Goal: Task Accomplishment & Management: Complete application form

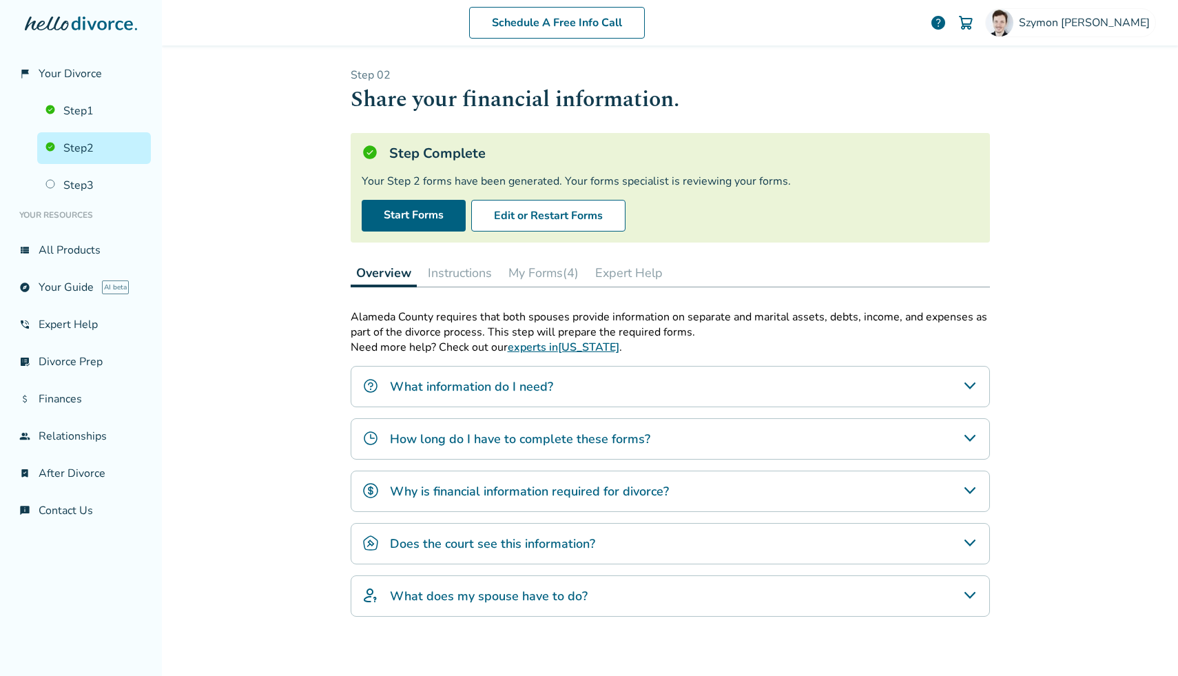
click at [599, 200] on button "Edit or Restart Forms" at bounding box center [548, 216] width 154 height 32
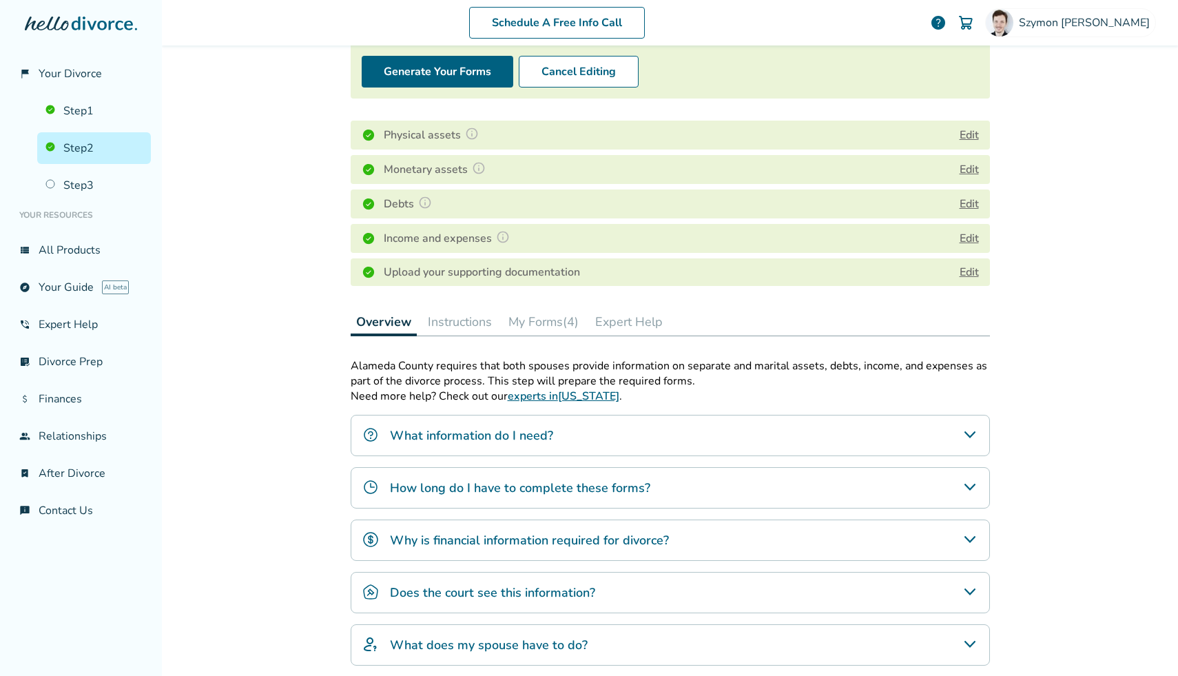
scroll to position [33, 0]
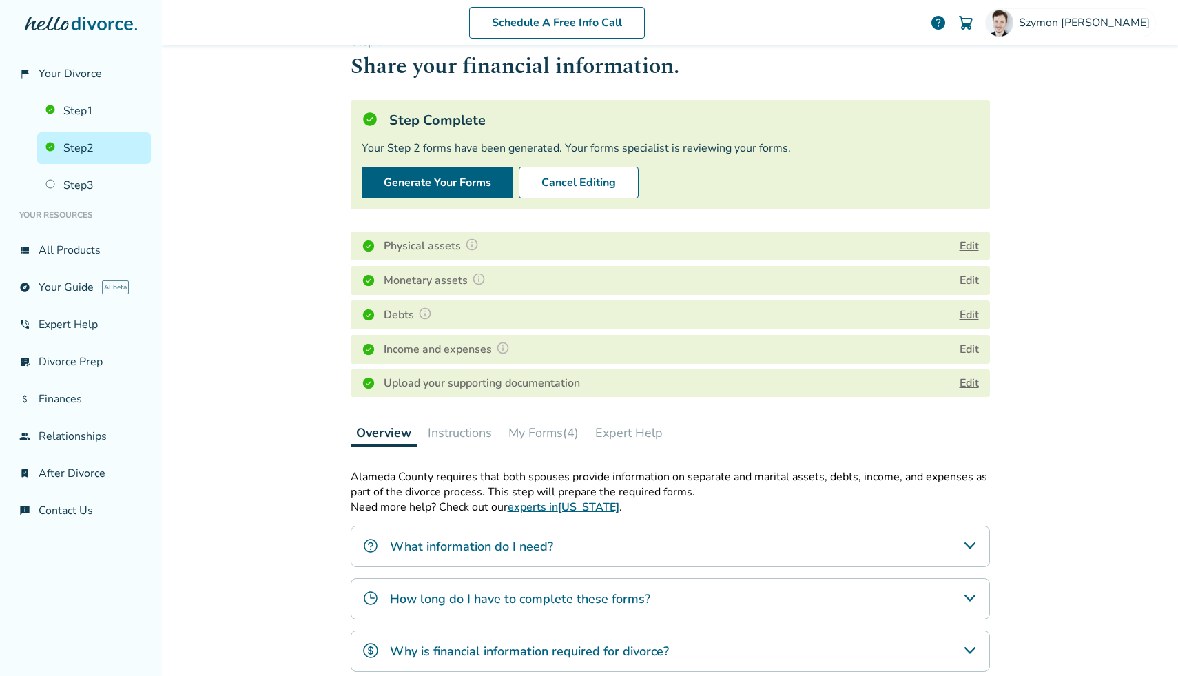
click at [554, 445] on button "My Forms (4)" at bounding box center [543, 433] width 81 height 28
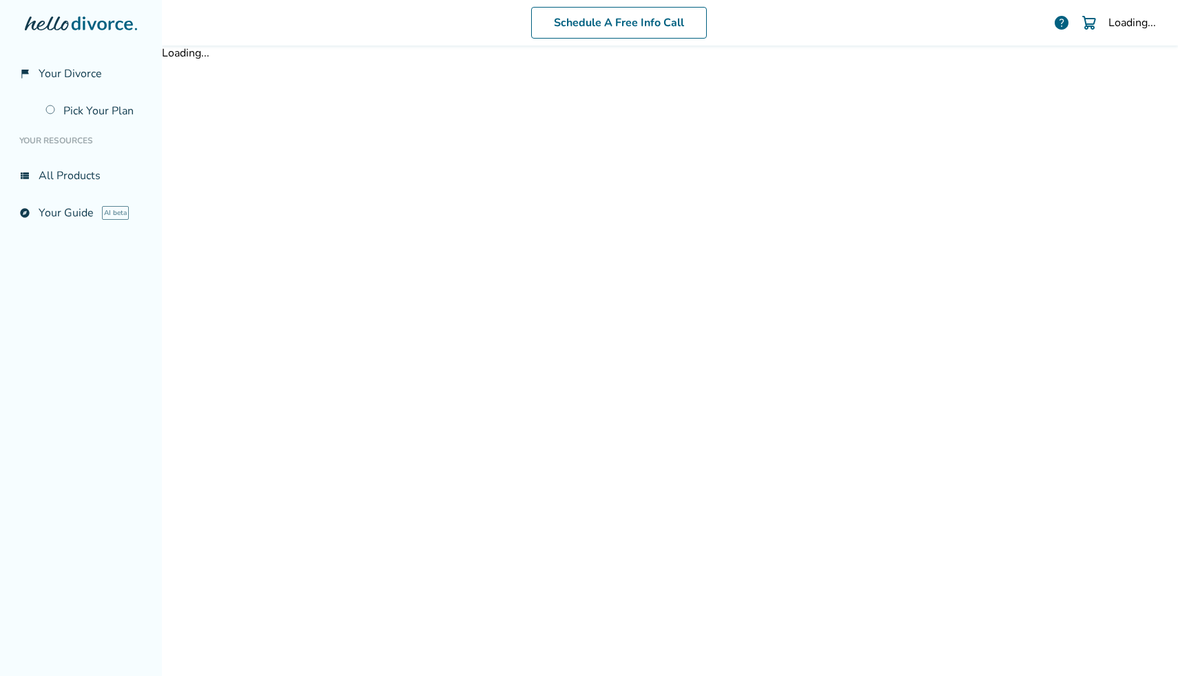
scroll to position [18, 0]
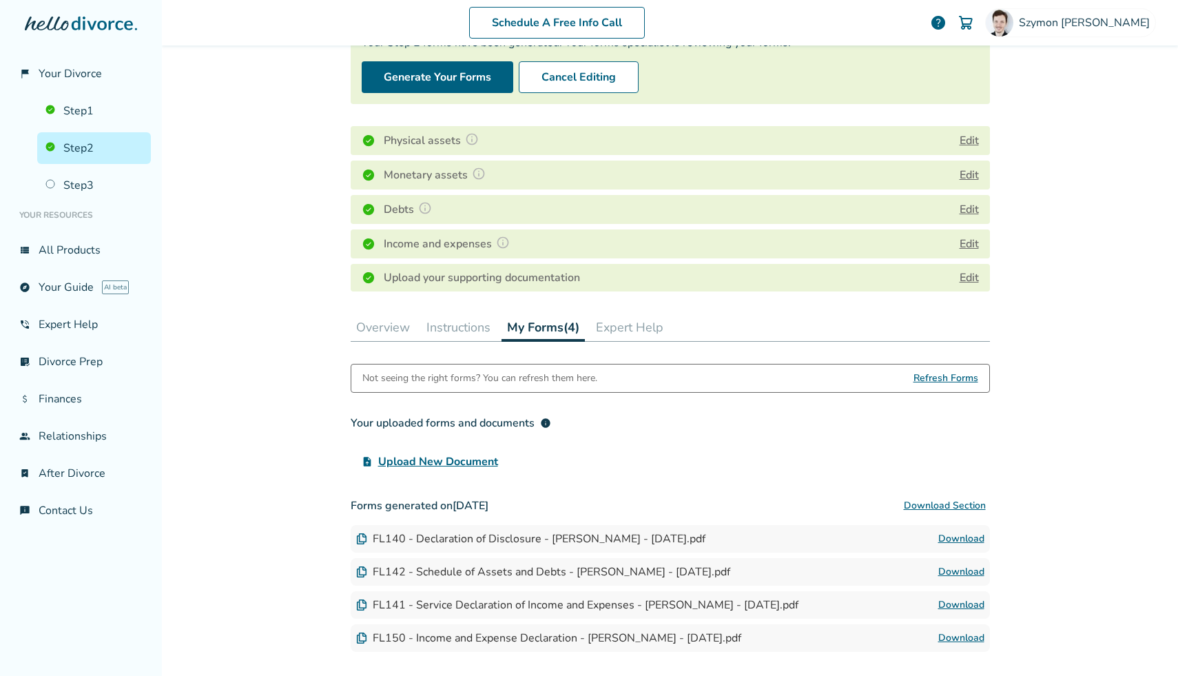
scroll to position [254, 0]
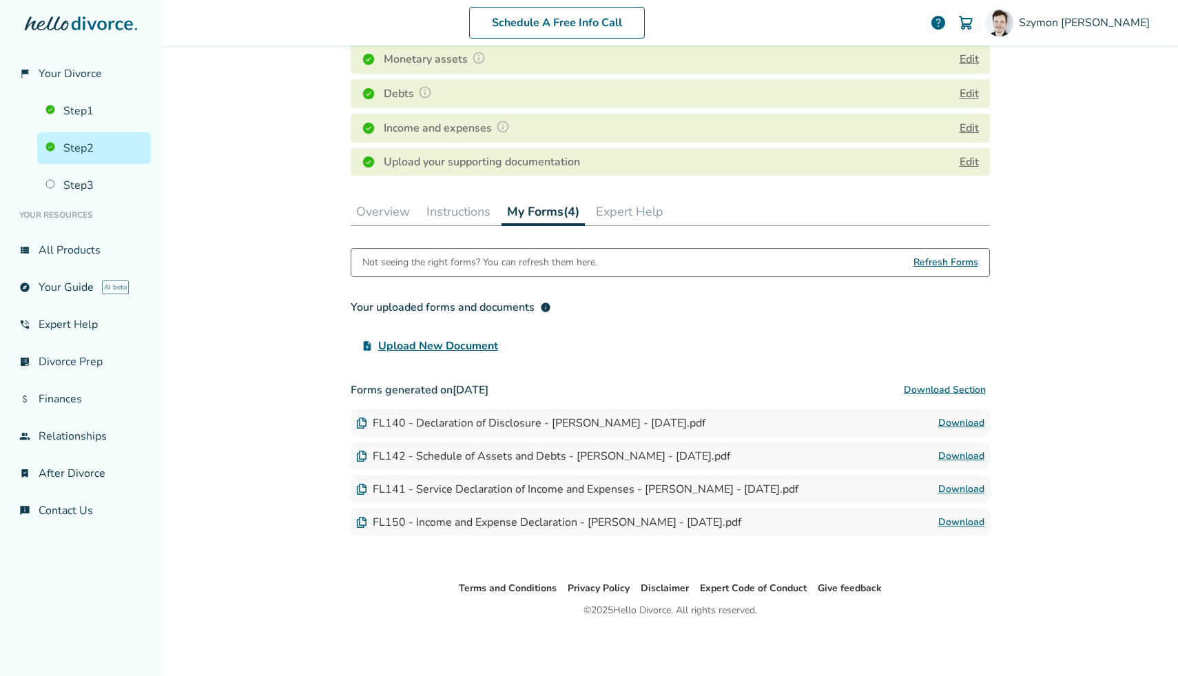
click at [934, 386] on button "Download Section" at bounding box center [945, 390] width 90 height 28
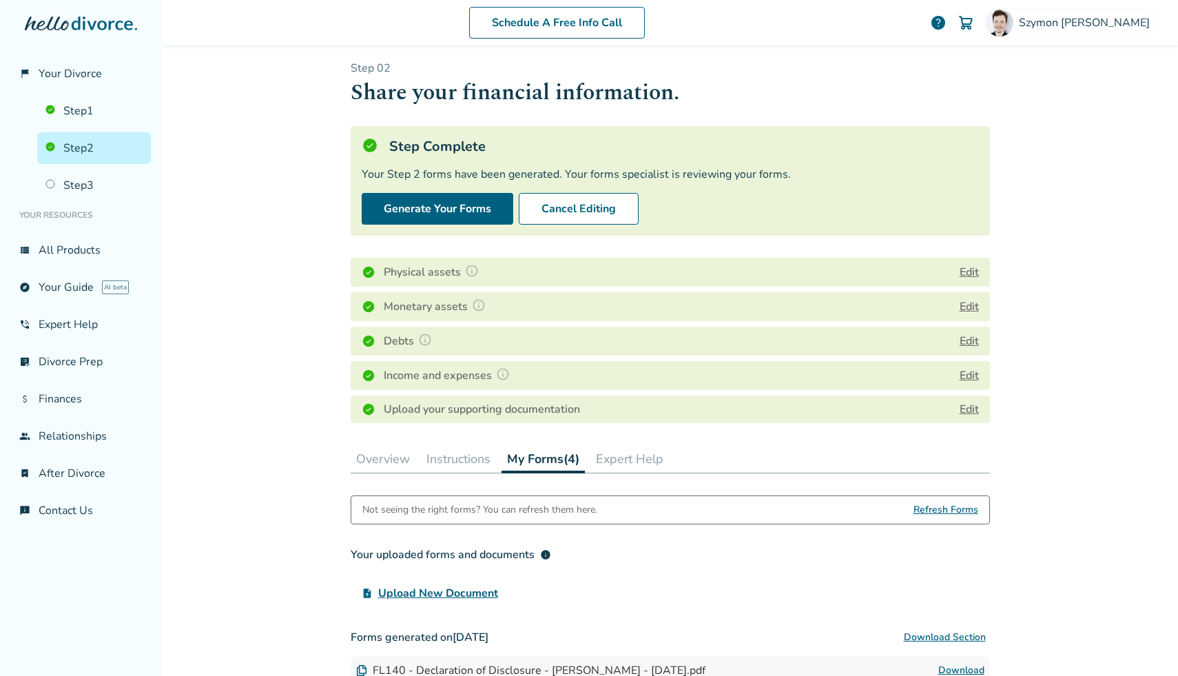
scroll to position [0, 0]
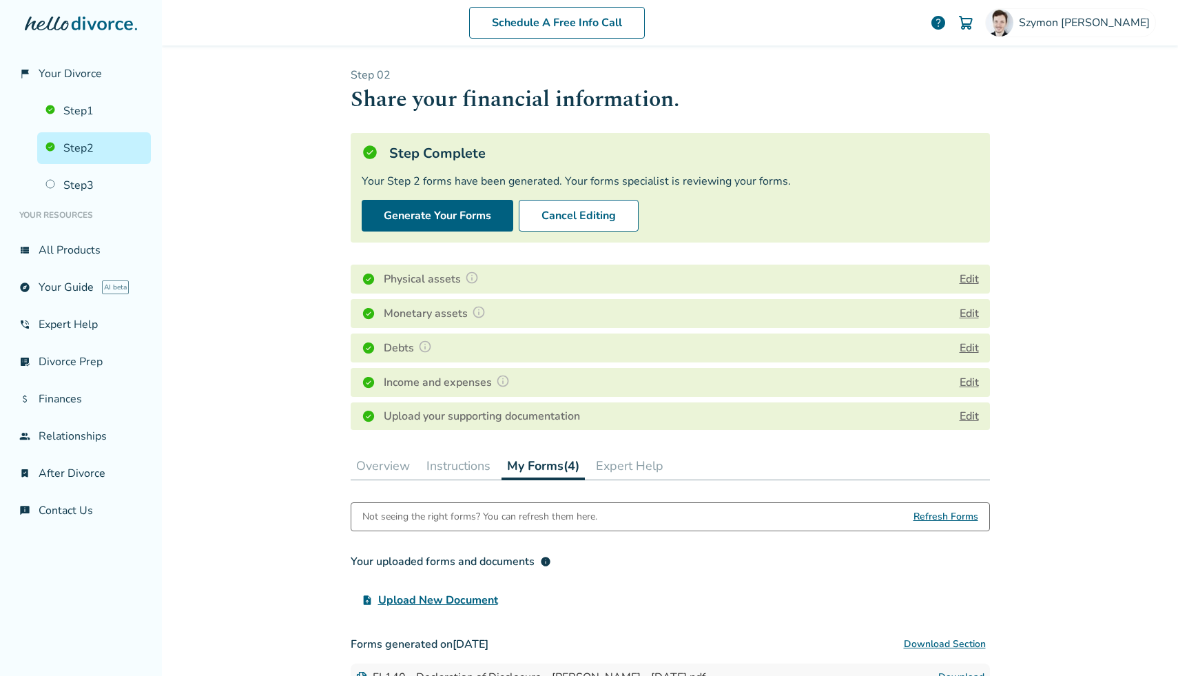
click at [957, 280] on div "Physical assets Edit" at bounding box center [670, 279] width 639 height 29
click at [960, 280] on button "Edit" at bounding box center [969, 279] width 19 height 17
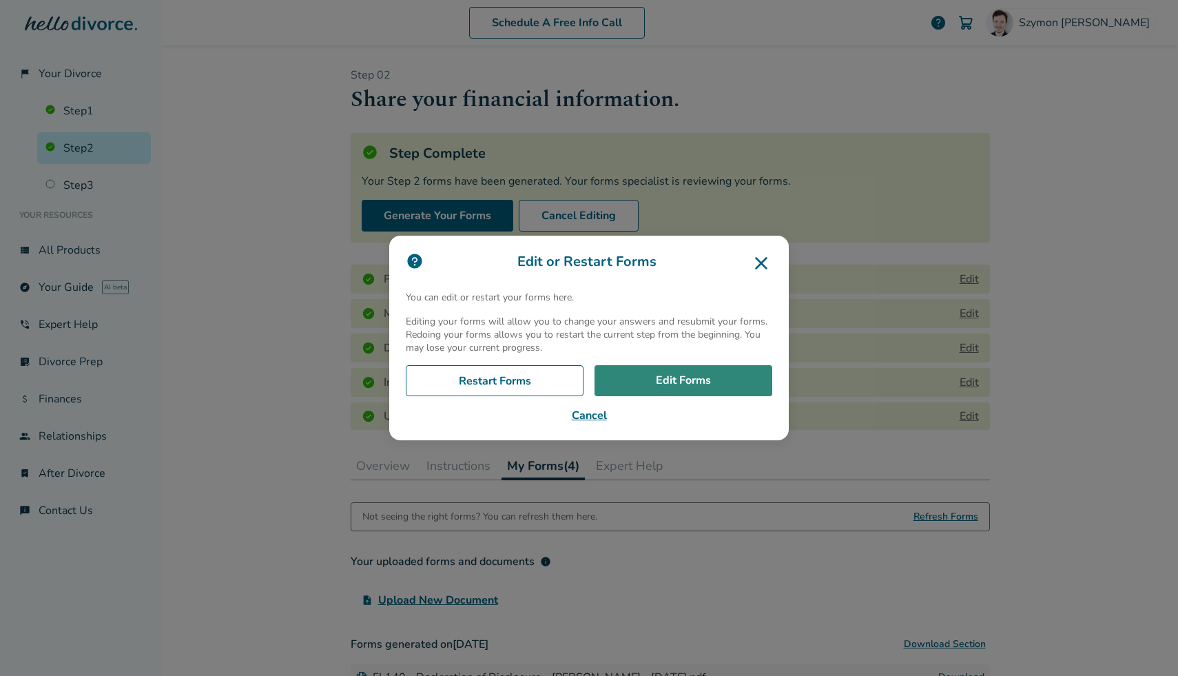
click at [634, 382] on link "Edit Forms" at bounding box center [683, 381] width 178 height 32
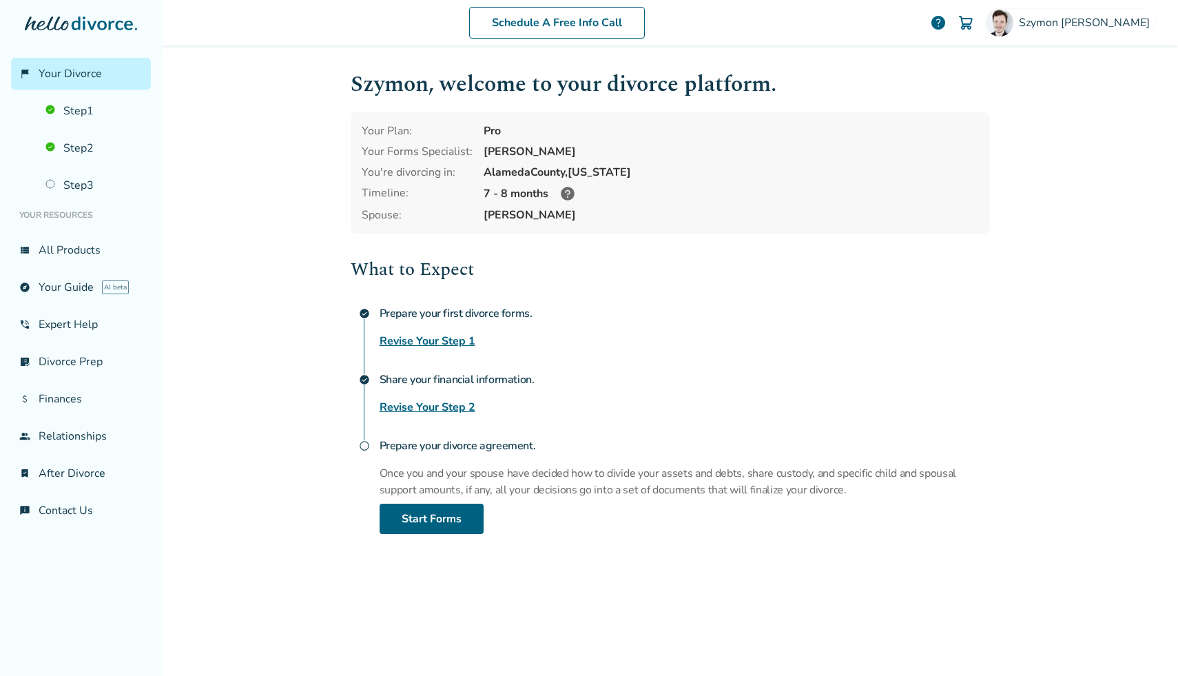
click at [414, 415] on div "What to Expect check_circle Prepare your first divorce forms. Revise Your Step …" at bounding box center [670, 395] width 639 height 278
click at [411, 402] on link "Revise Your Step 2" at bounding box center [428, 407] width 96 height 17
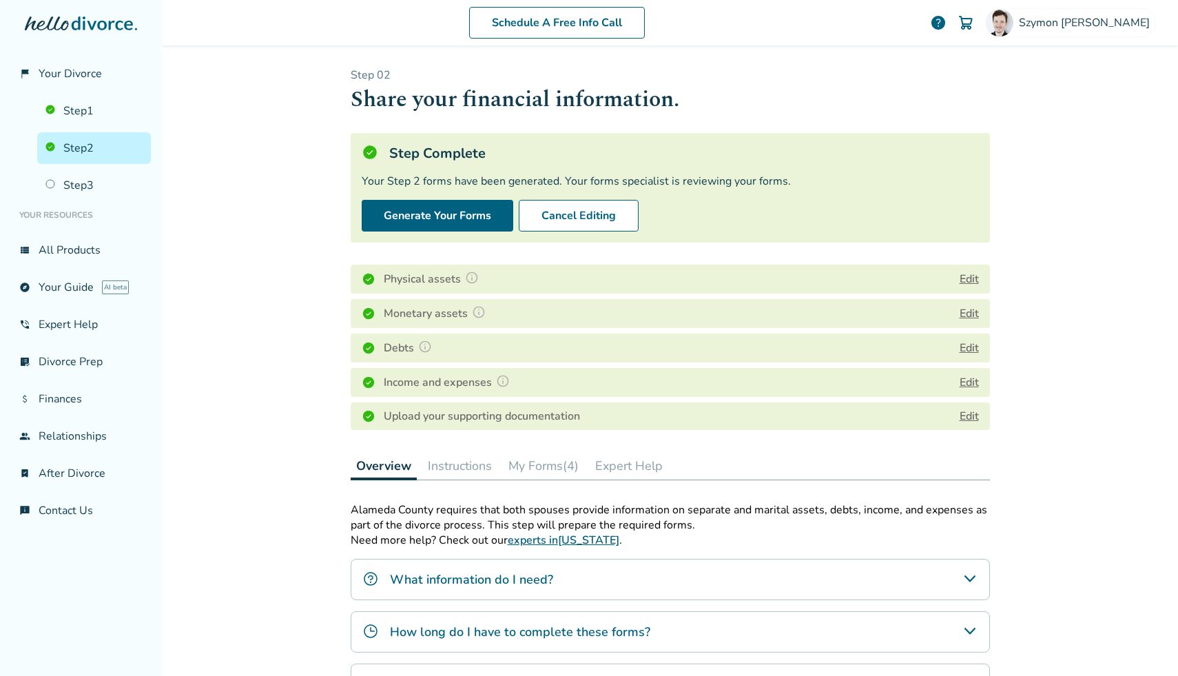
click at [579, 309] on button "Edit" at bounding box center [969, 313] width 19 height 17
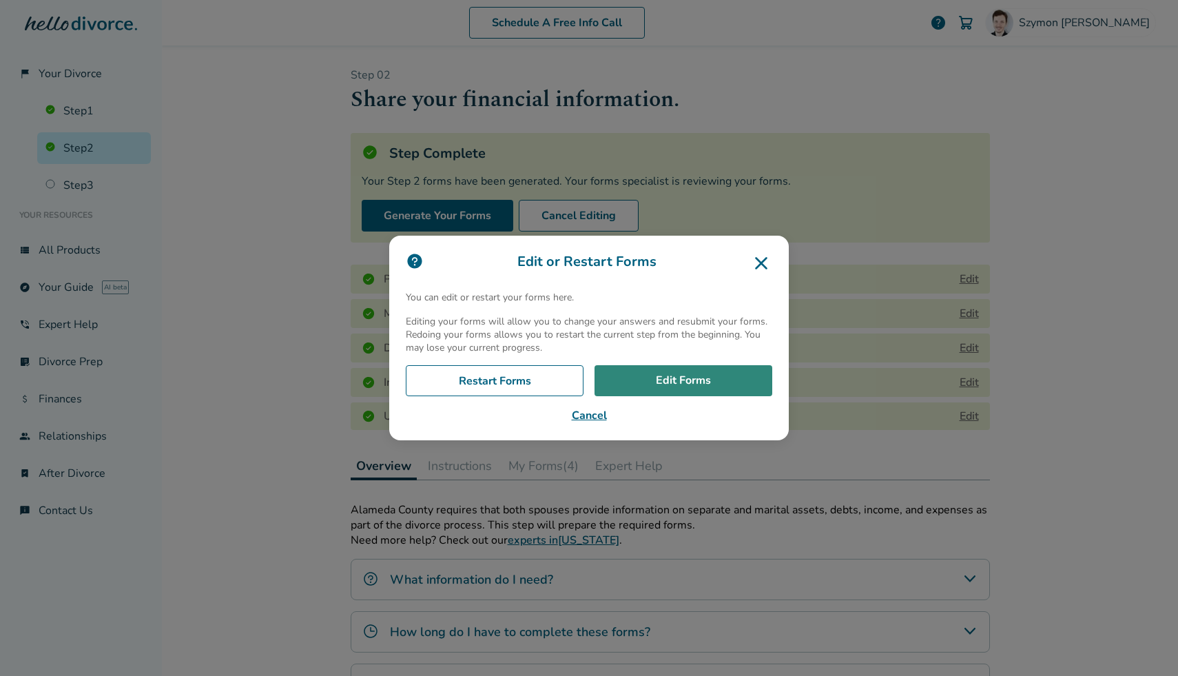
click at [579, 366] on link "Edit Forms" at bounding box center [683, 381] width 178 height 32
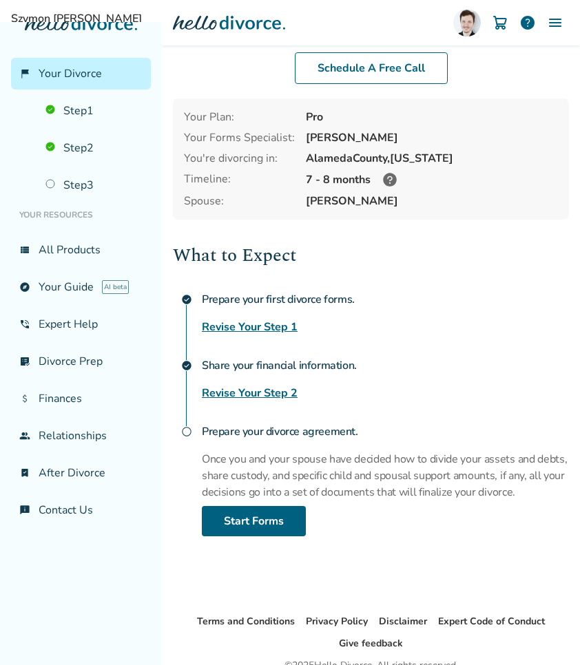
scroll to position [103, 0]
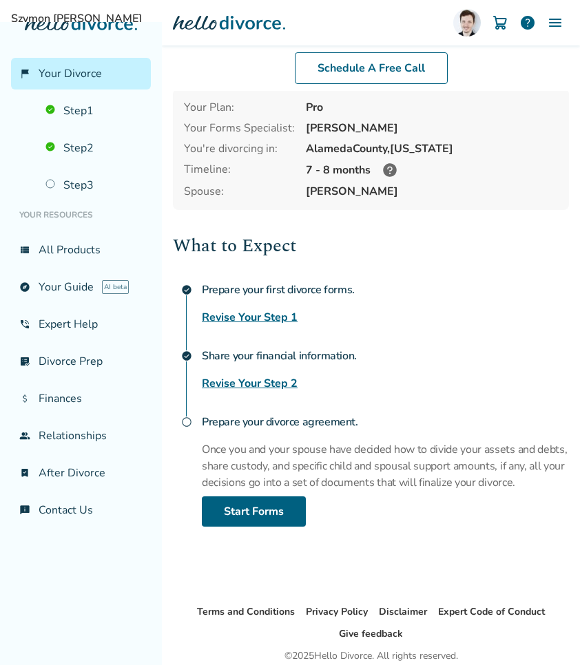
click at [284, 372] on div "Share your financial information. Revise Your Step 2" at bounding box center [385, 367] width 367 height 50
click at [282, 380] on link "Revise Your Step 2" at bounding box center [250, 383] width 96 height 17
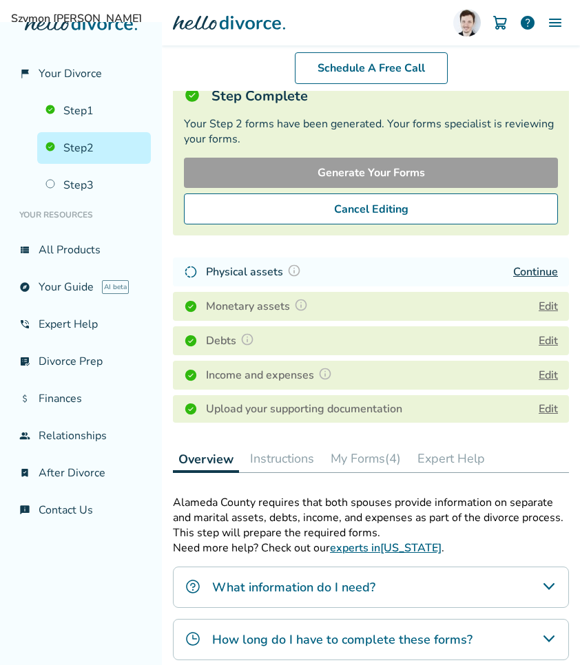
click at [542, 270] on link "Continue" at bounding box center [535, 272] width 45 height 15
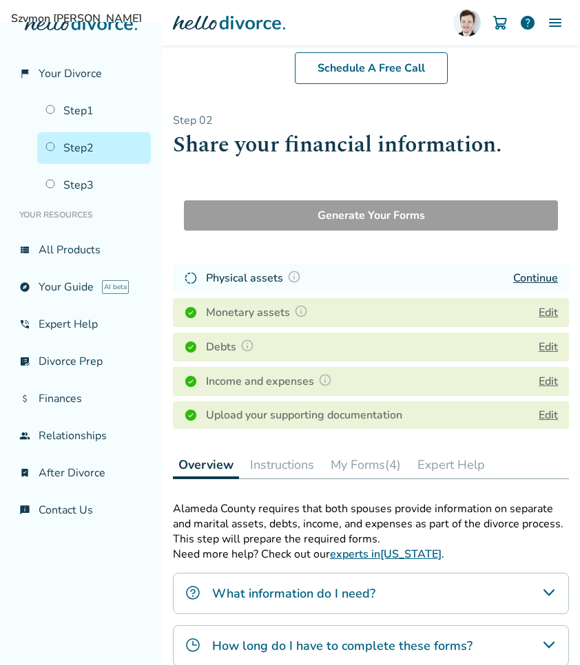
click at [521, 376] on div "Income and expenses Edit" at bounding box center [371, 381] width 396 height 29
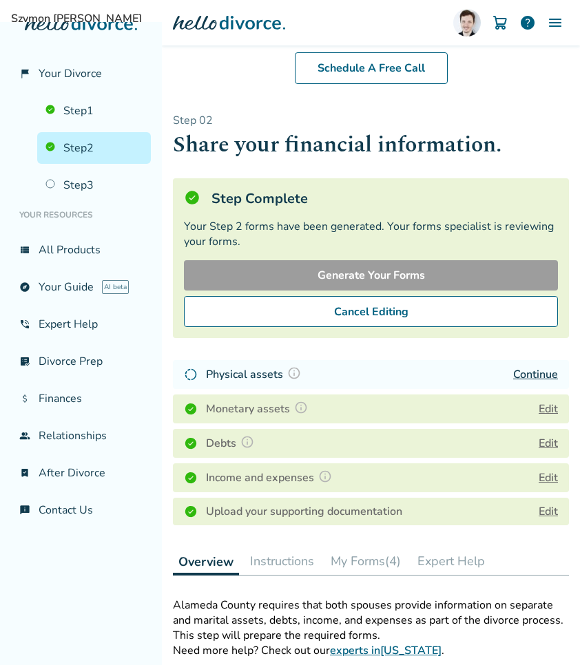
click at [532, 370] on link "Continue" at bounding box center [535, 374] width 45 height 15
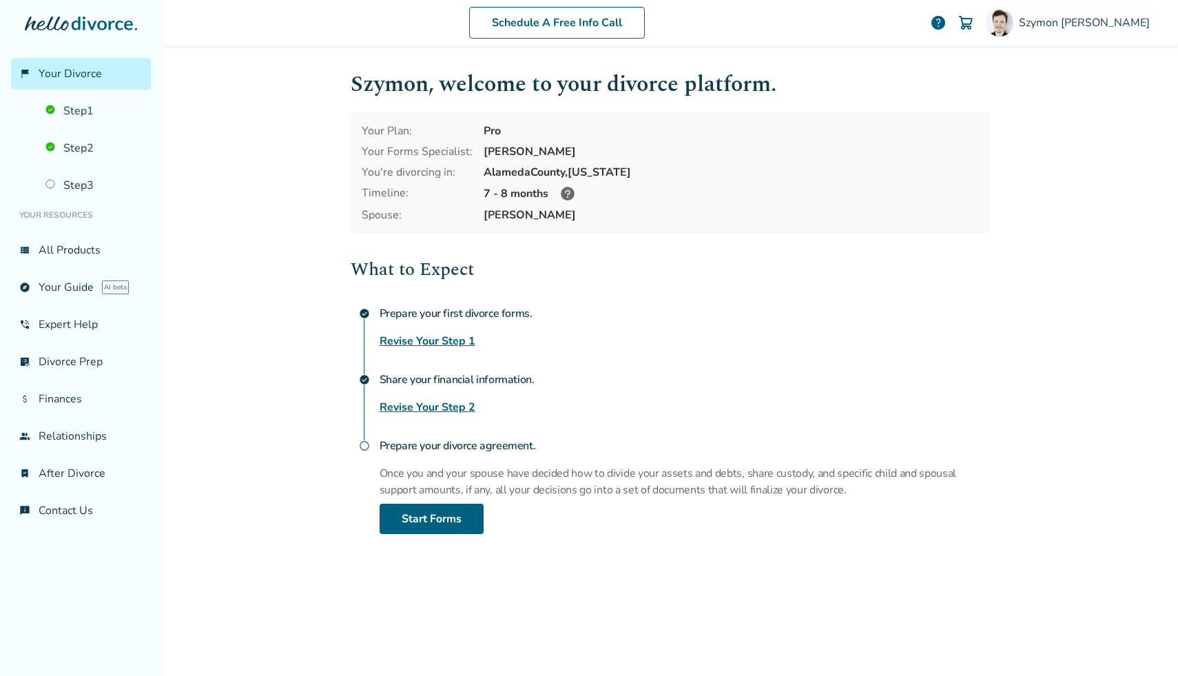
click at [436, 405] on link "Revise Your Step 2" at bounding box center [428, 407] width 96 height 17
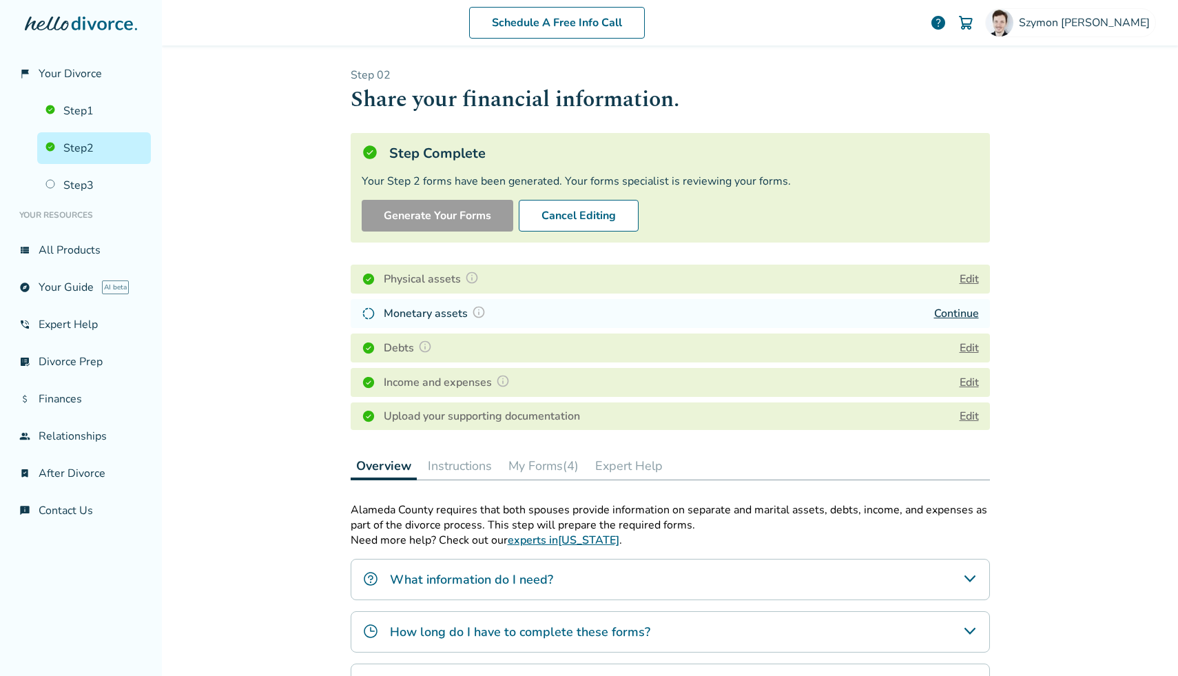
click at [971, 311] on link "Continue" at bounding box center [956, 313] width 45 height 15
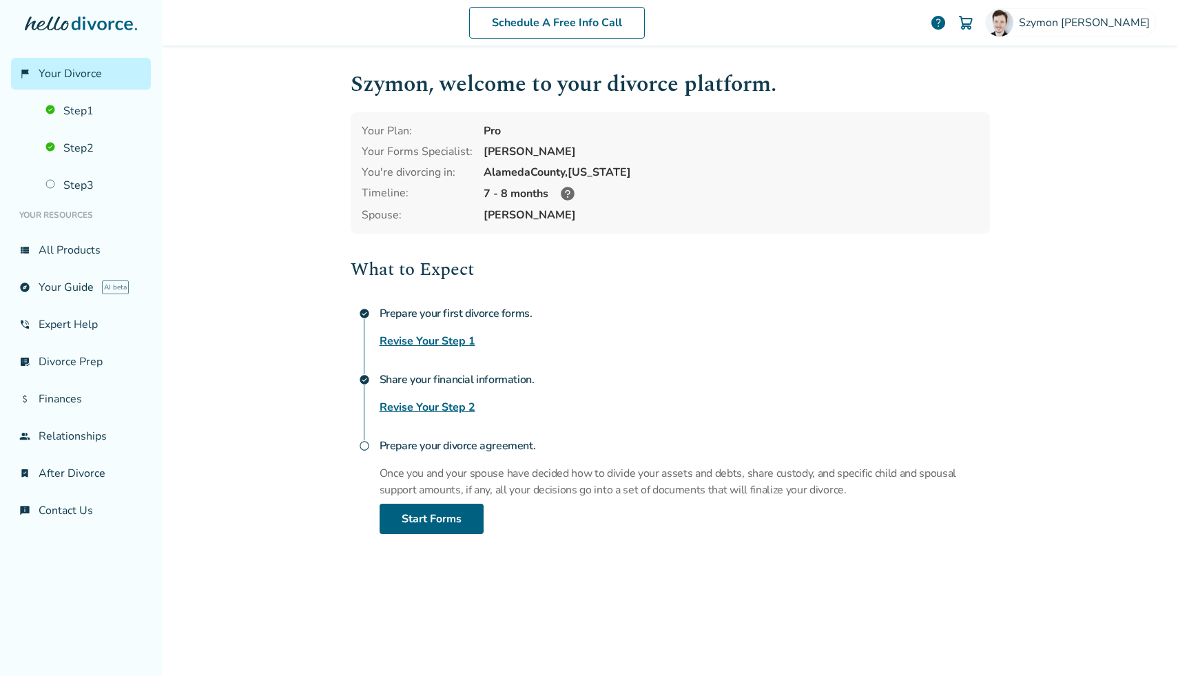
click at [459, 401] on link "Revise Your Step 2" at bounding box center [428, 407] width 96 height 17
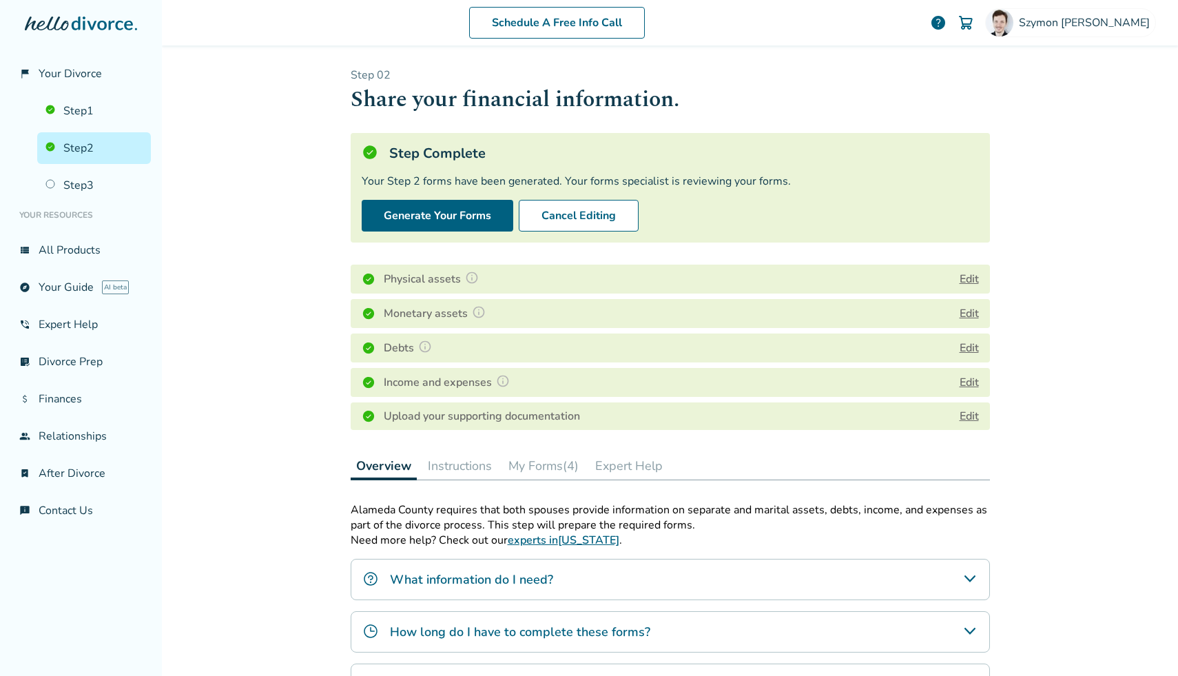
click at [975, 341] on button "Edit" at bounding box center [969, 348] width 19 height 17
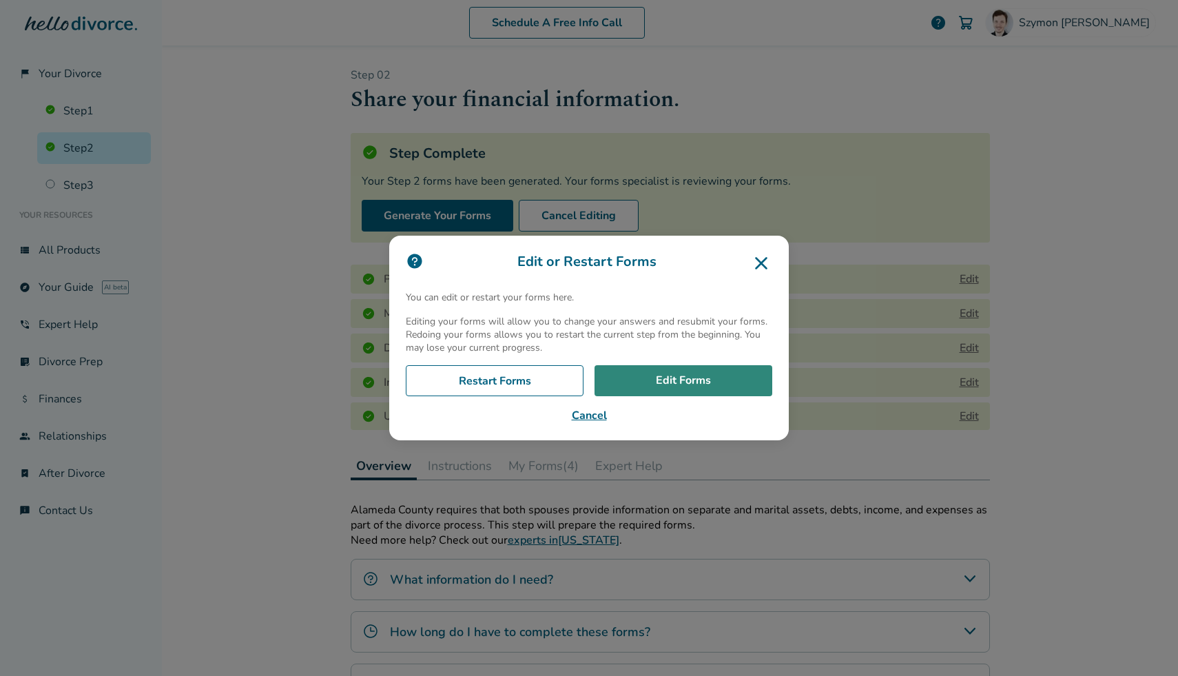
click at [691, 384] on link "Edit Forms" at bounding box center [683, 381] width 178 height 32
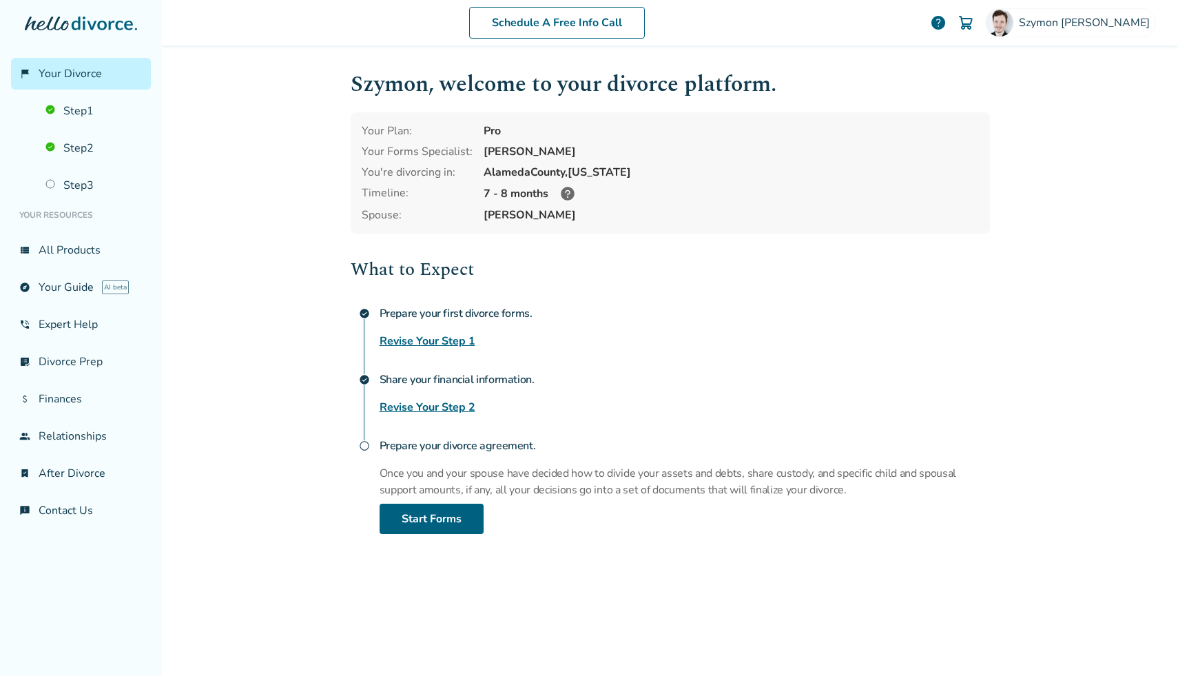
scroll to position [8, 0]
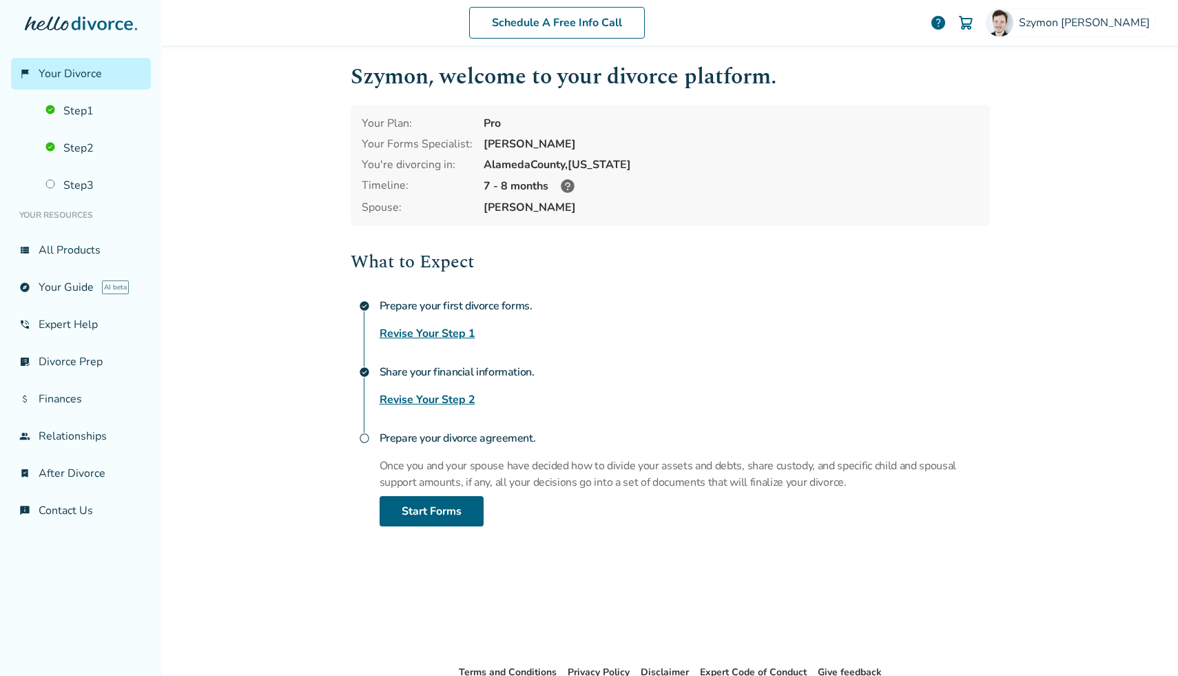
click at [444, 391] on link "Revise Your Step 2" at bounding box center [428, 399] width 96 height 17
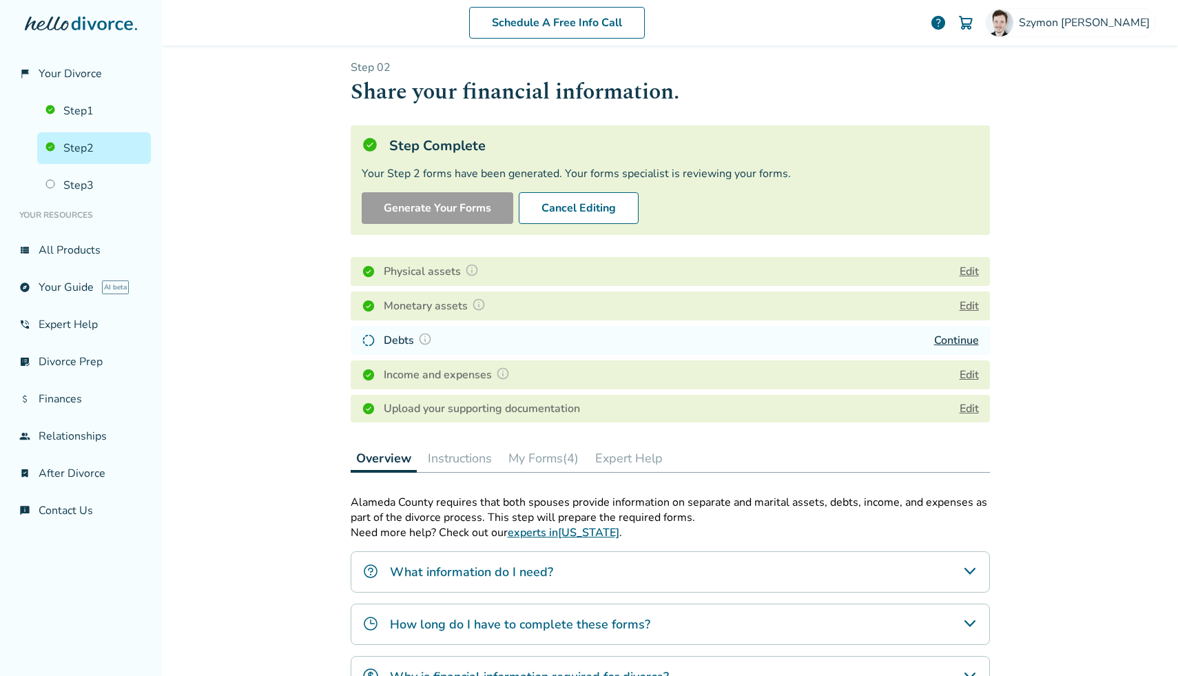
click at [959, 342] on link "Continue" at bounding box center [956, 340] width 45 height 15
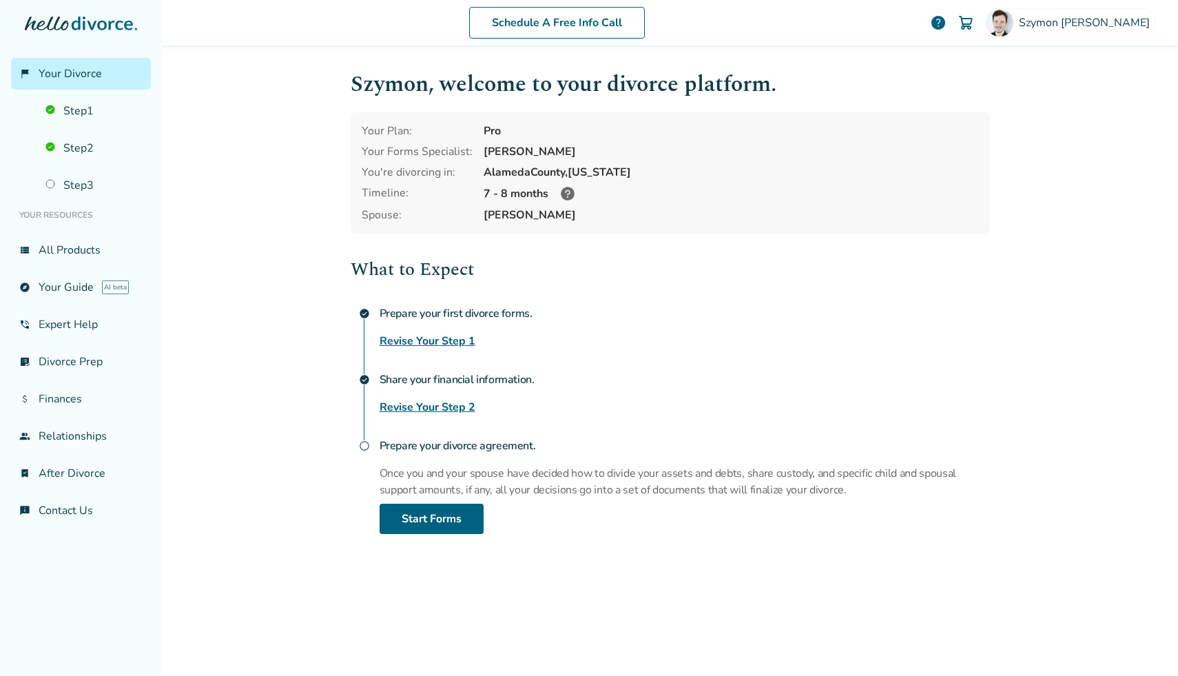
click at [455, 415] on div "What to Expect check_circle Prepare your first divorce forms. Revise Your Step …" at bounding box center [670, 395] width 639 height 278
click at [455, 406] on link "Revise Your Step 2" at bounding box center [428, 407] width 96 height 17
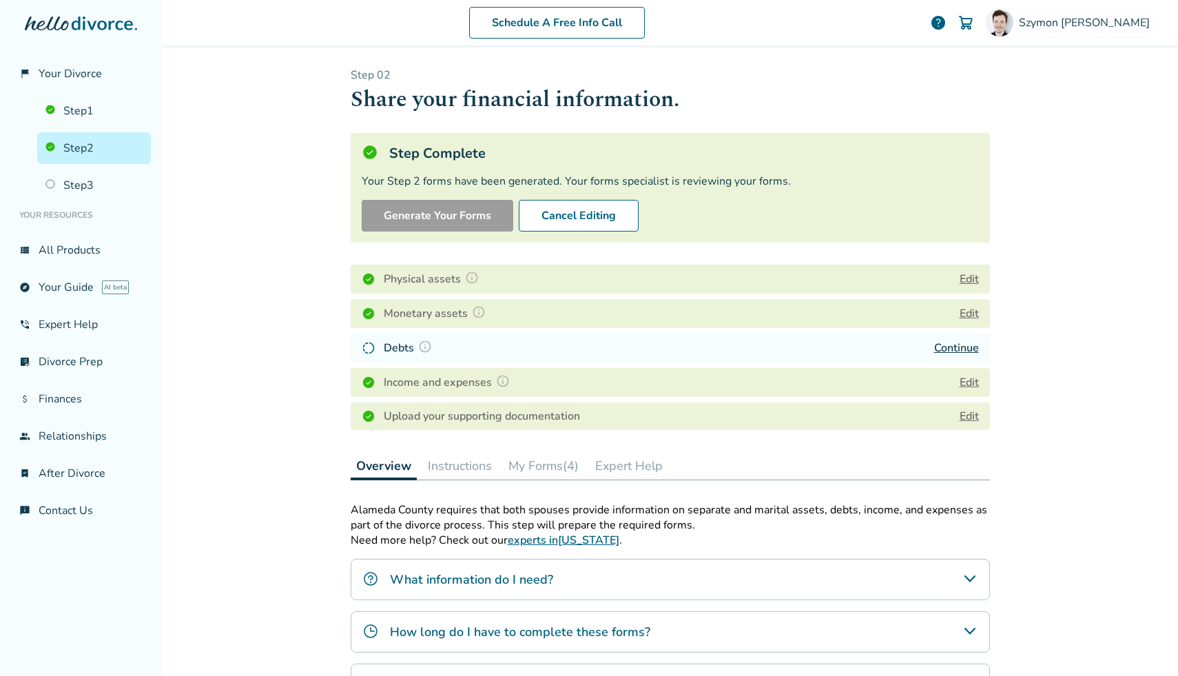
click at [937, 346] on link "Continue" at bounding box center [956, 347] width 45 height 15
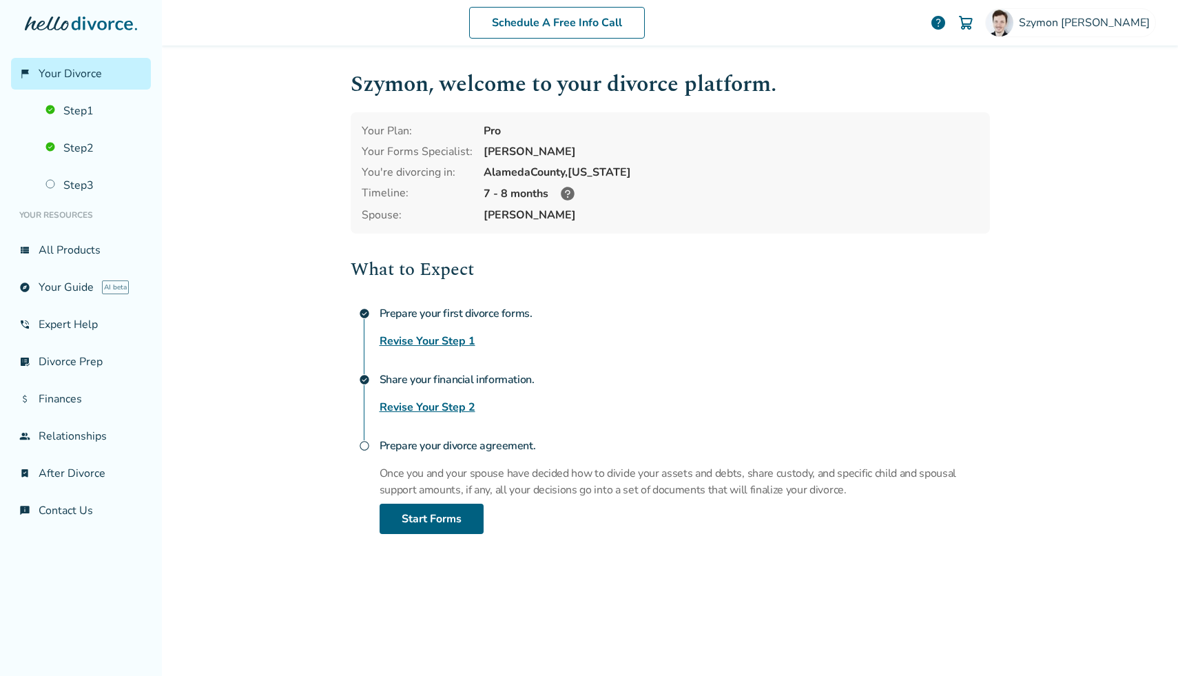
click at [460, 403] on link "Revise Your Step 2" at bounding box center [428, 407] width 96 height 17
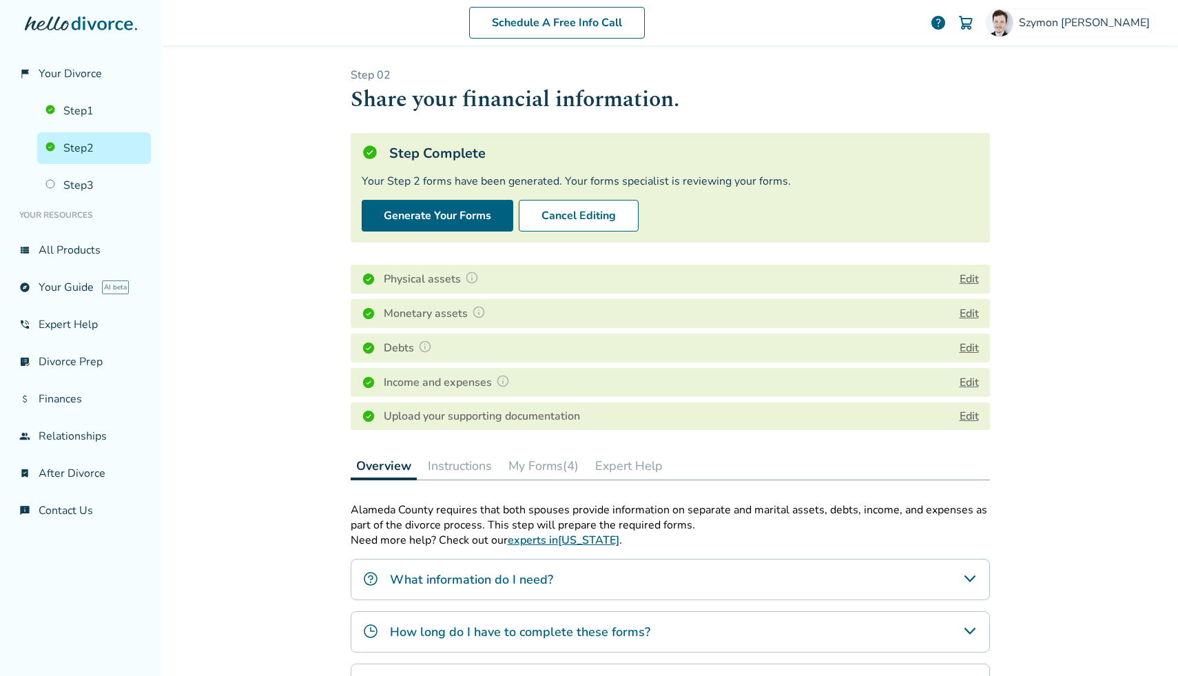
click at [964, 343] on button "Edit" at bounding box center [969, 348] width 19 height 17
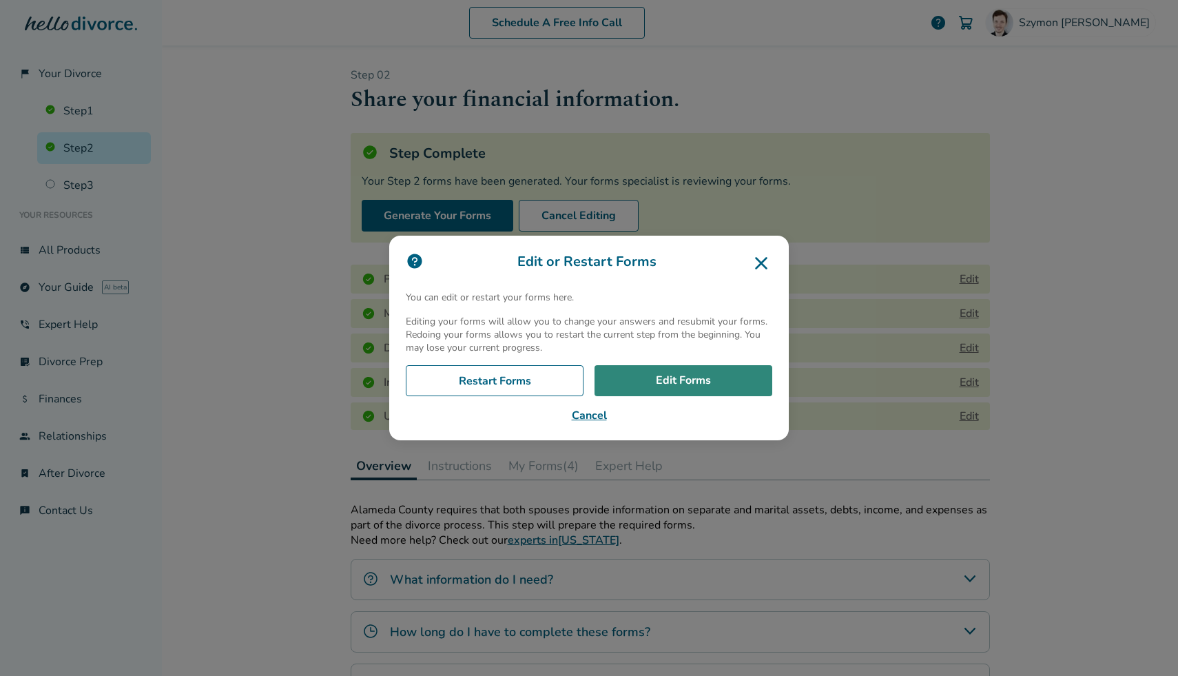
click at [723, 380] on link "Edit Forms" at bounding box center [683, 381] width 178 height 32
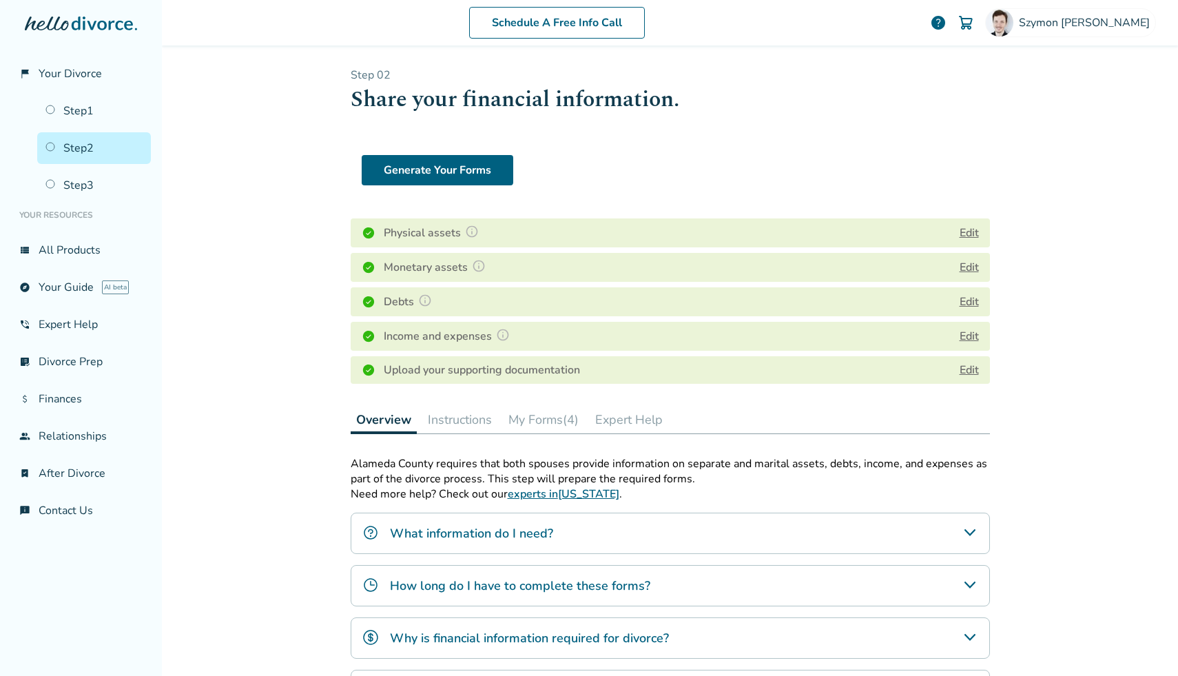
click at [397, 298] on h4 "Debts" at bounding box center [410, 302] width 52 height 18
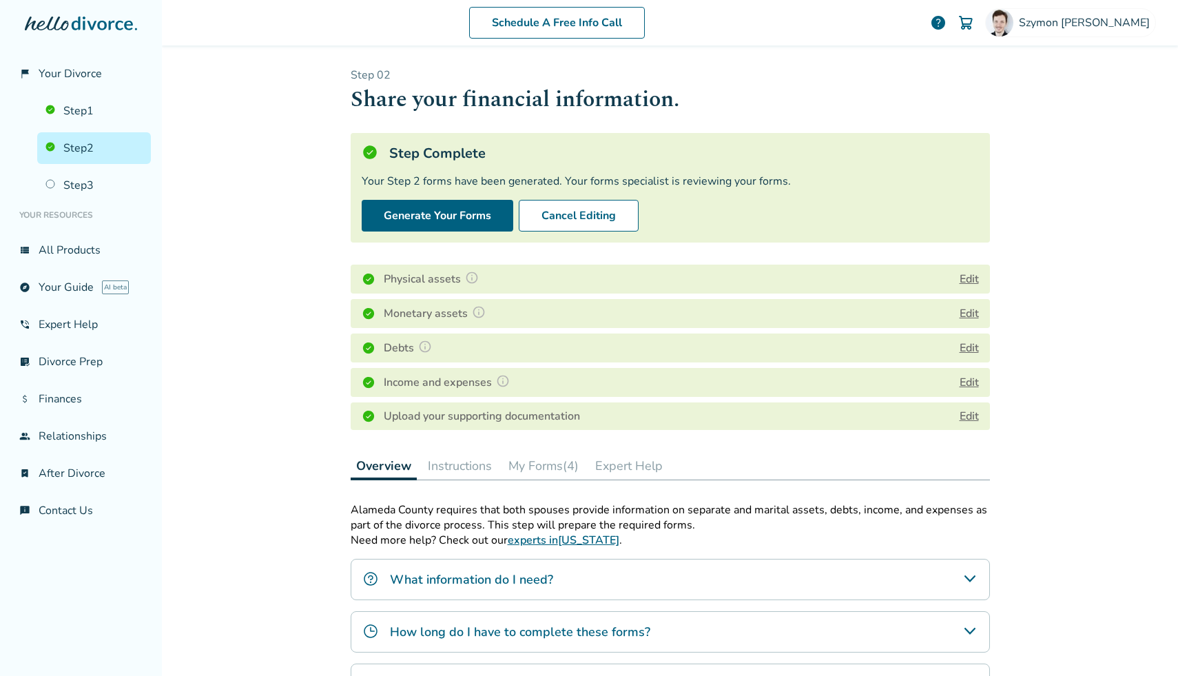
click at [90, 141] on link "Step 2" at bounding box center [94, 148] width 114 height 32
click at [412, 343] on h4 "Debts" at bounding box center [410, 348] width 52 height 18
click at [428, 345] on img at bounding box center [425, 347] width 14 height 14
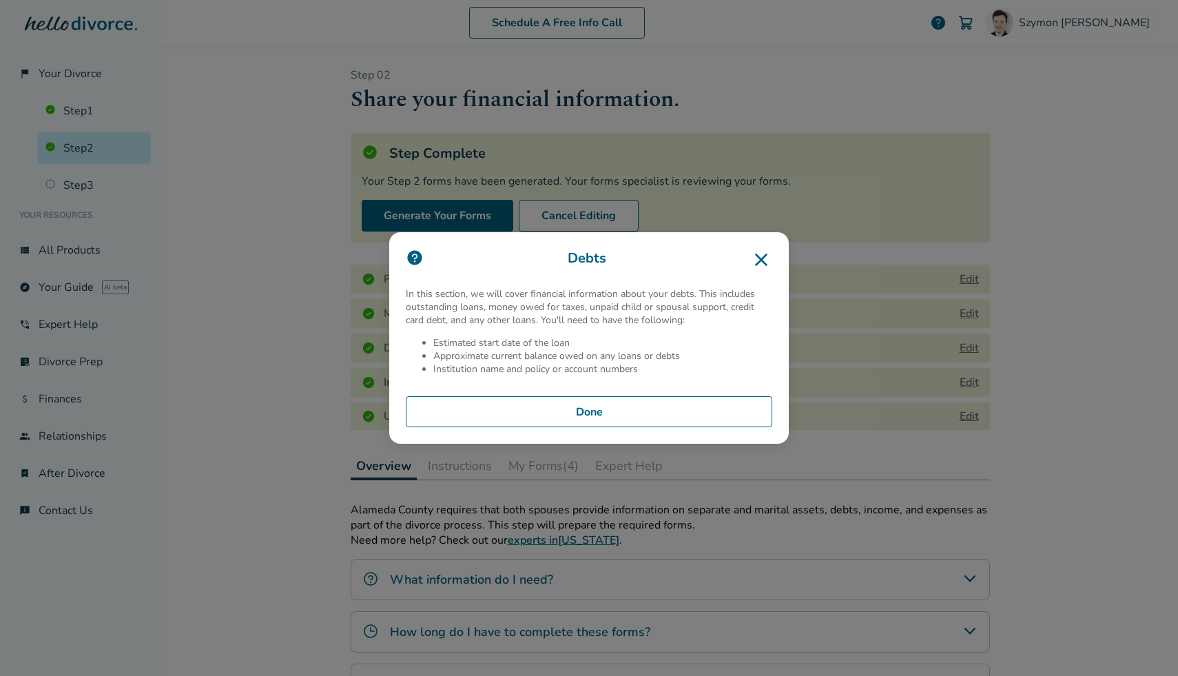
click at [639, 406] on button "Done" at bounding box center [589, 412] width 366 height 32
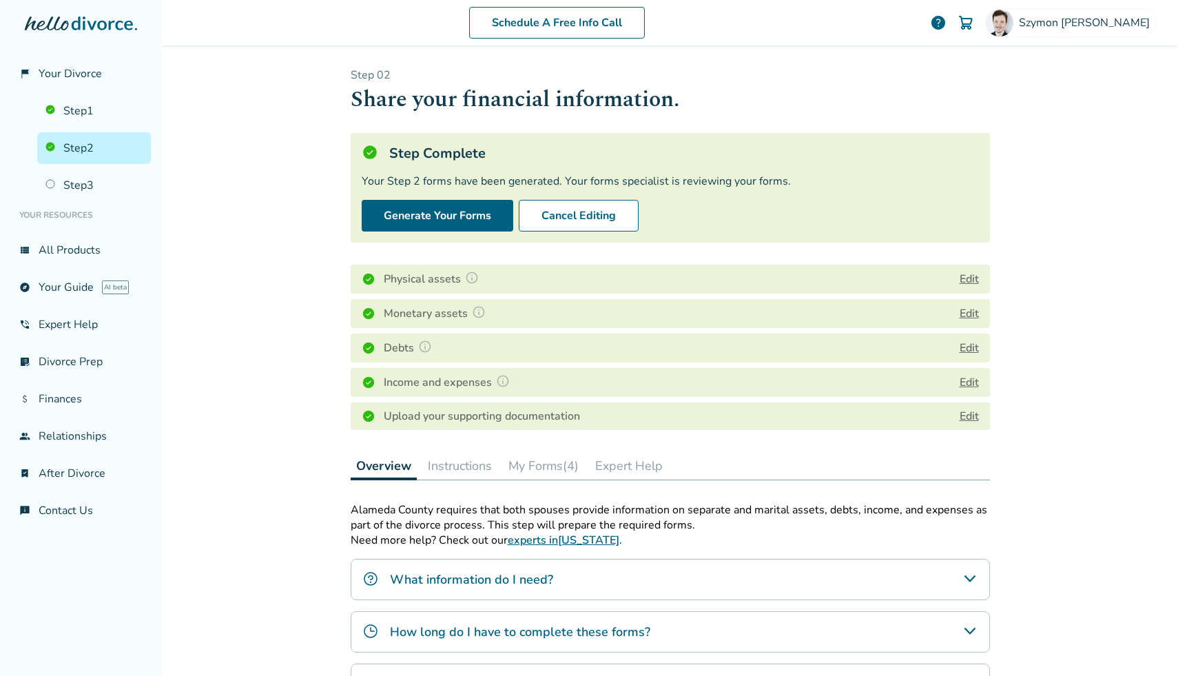
click at [965, 378] on button "Edit" at bounding box center [969, 382] width 19 height 17
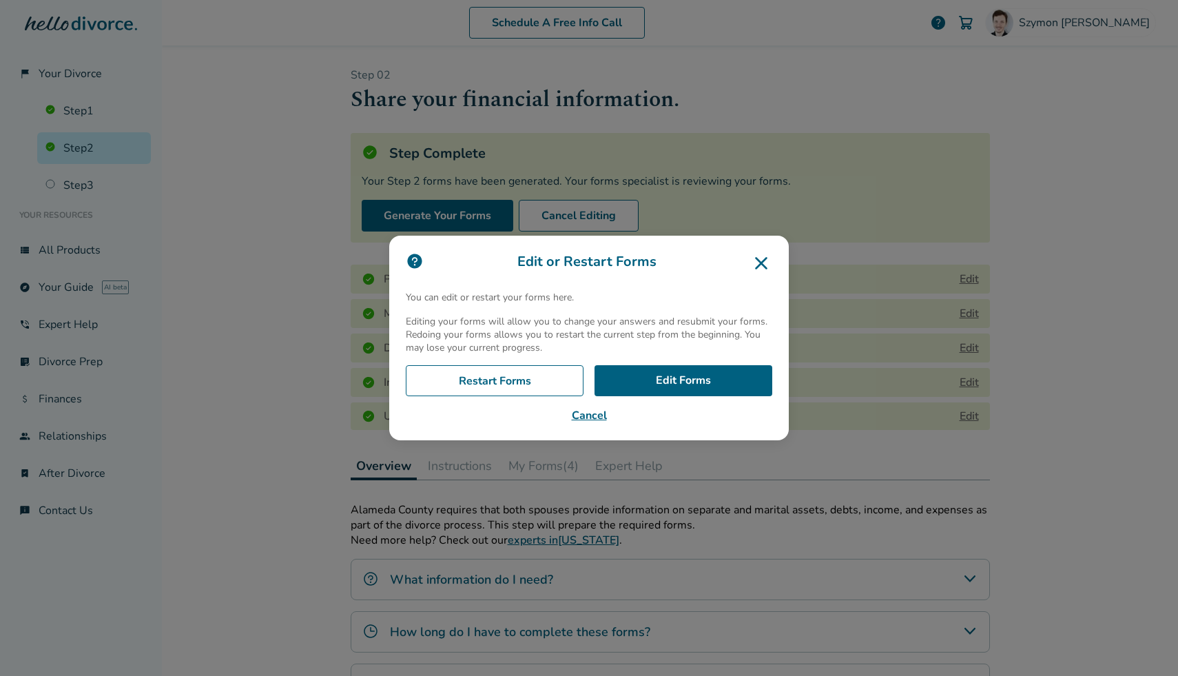
click at [765, 258] on icon at bounding box center [761, 263] width 12 height 12
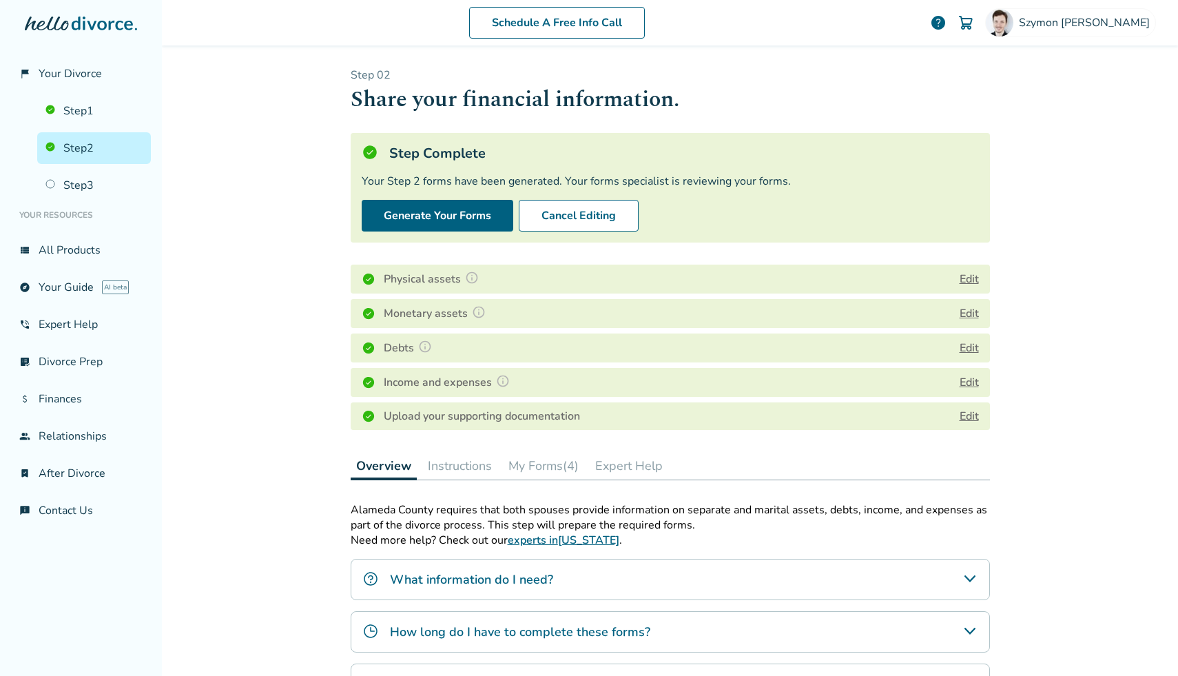
click at [965, 376] on button "Edit" at bounding box center [969, 382] width 19 height 17
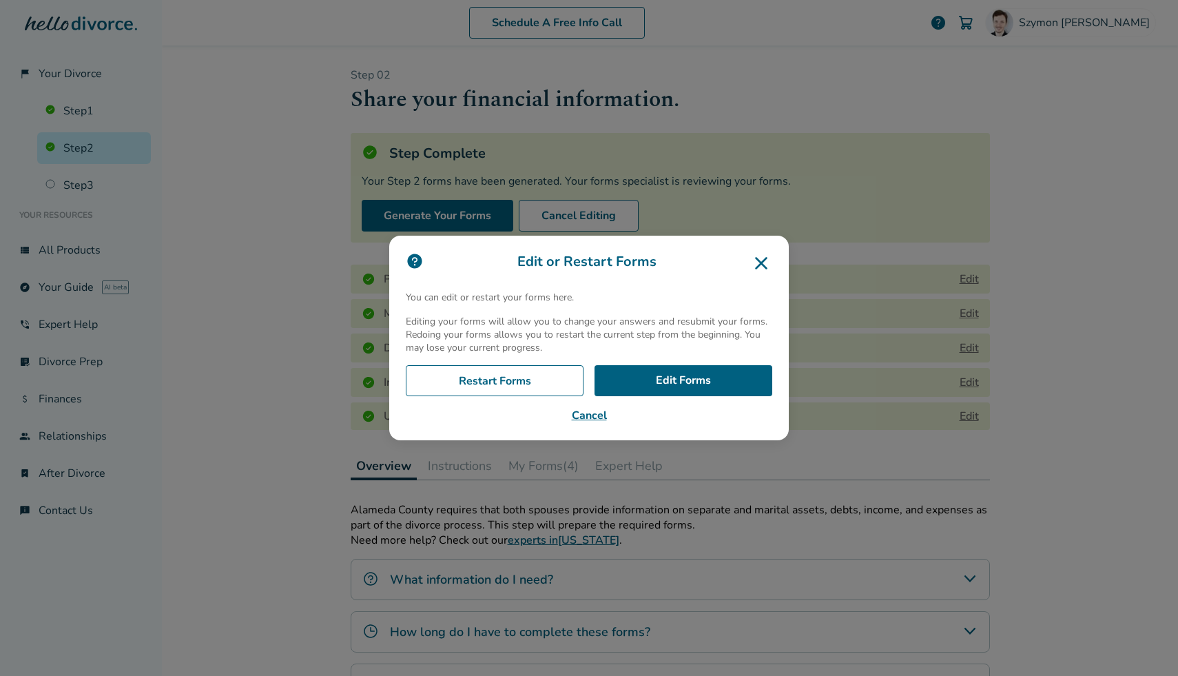
click at [761, 256] on icon at bounding box center [761, 263] width 22 height 22
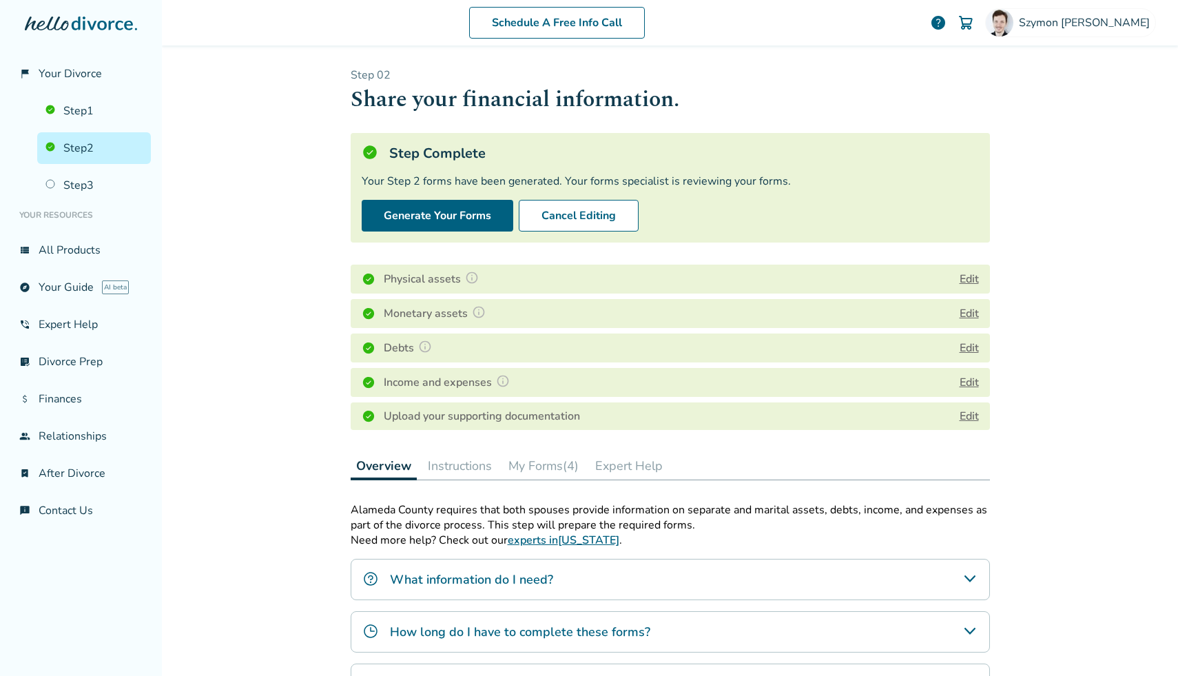
click at [965, 415] on link "Edit" at bounding box center [969, 415] width 19 height 15
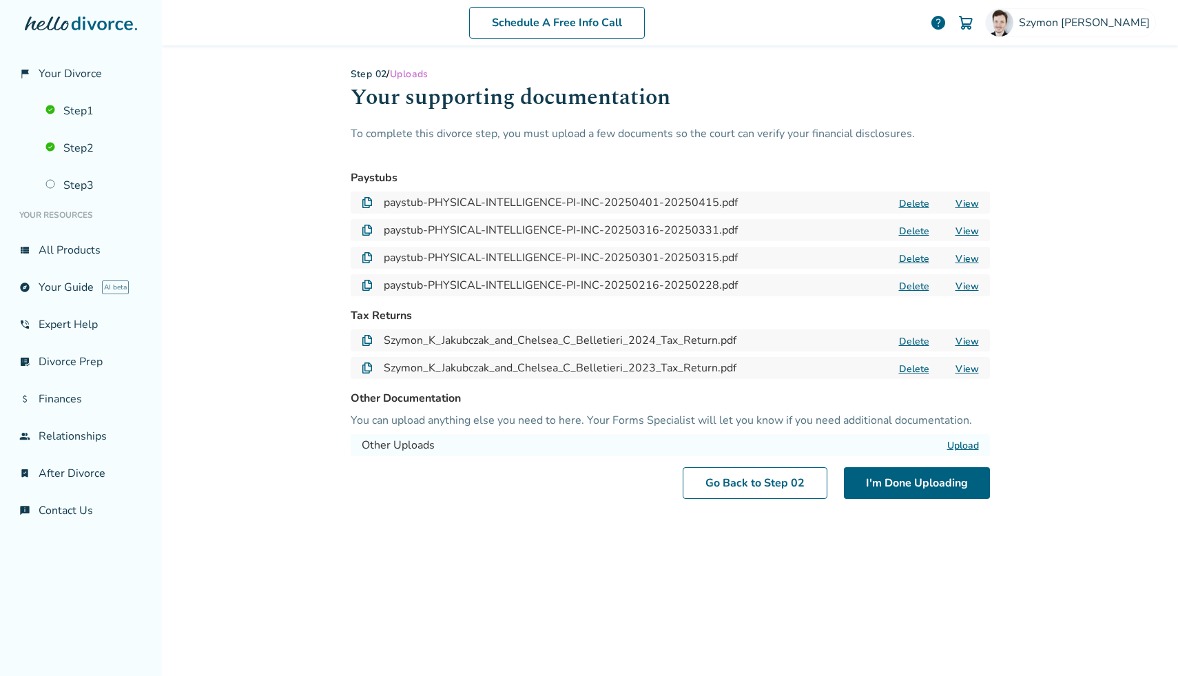
click at [240, 456] on div "Schedule A Free Info Call [PERSON_NAME] help Schedule A Free Call [PERSON_NAME]…" at bounding box center [670, 338] width 1016 height 676
click at [916, 285] on button "Delete" at bounding box center [914, 286] width 39 height 14
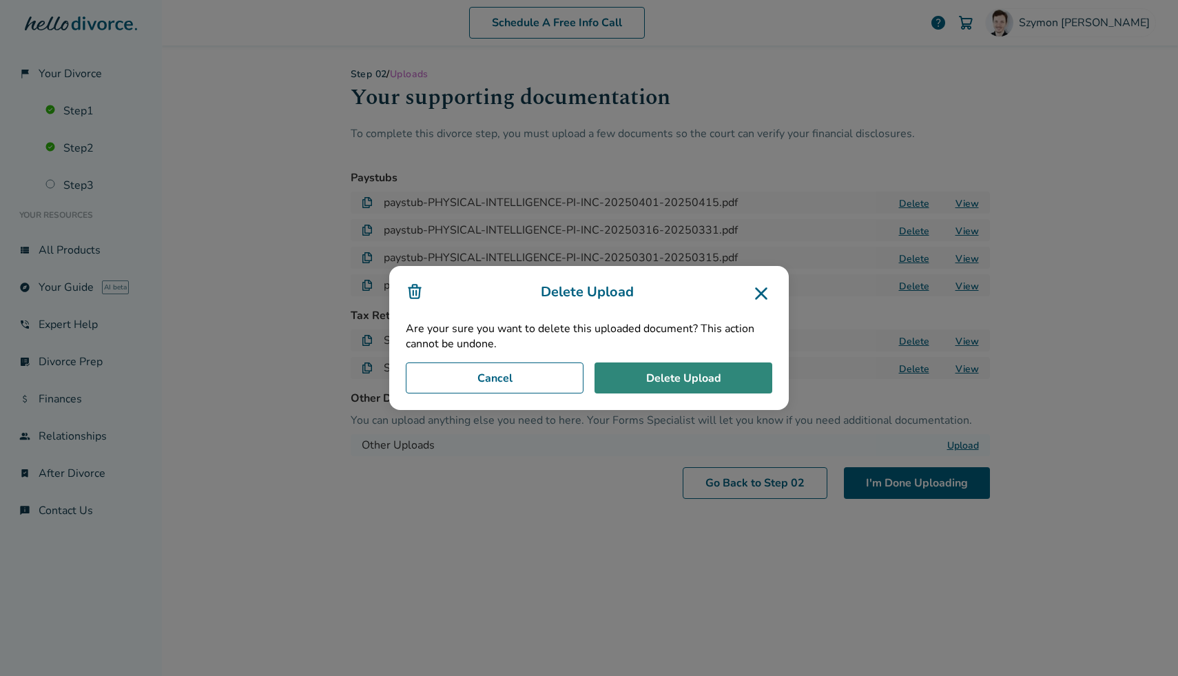
click at [760, 372] on button "Delete Upload" at bounding box center [683, 378] width 178 height 32
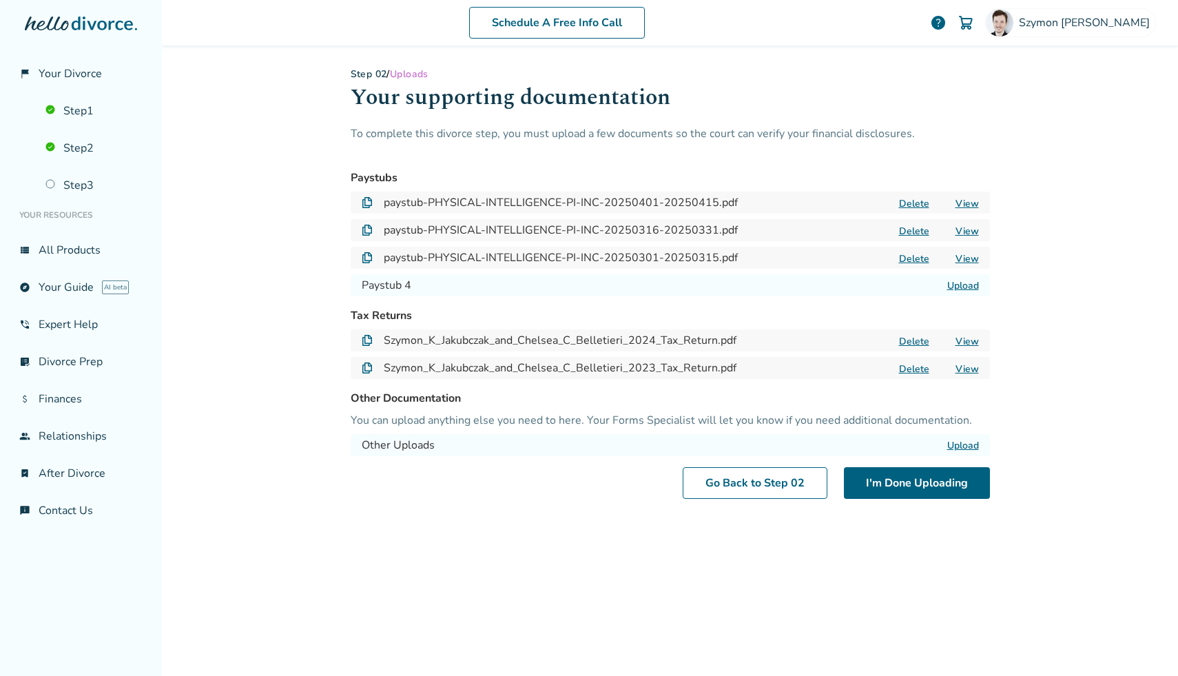
click at [916, 260] on button "Delete" at bounding box center [914, 258] width 39 height 14
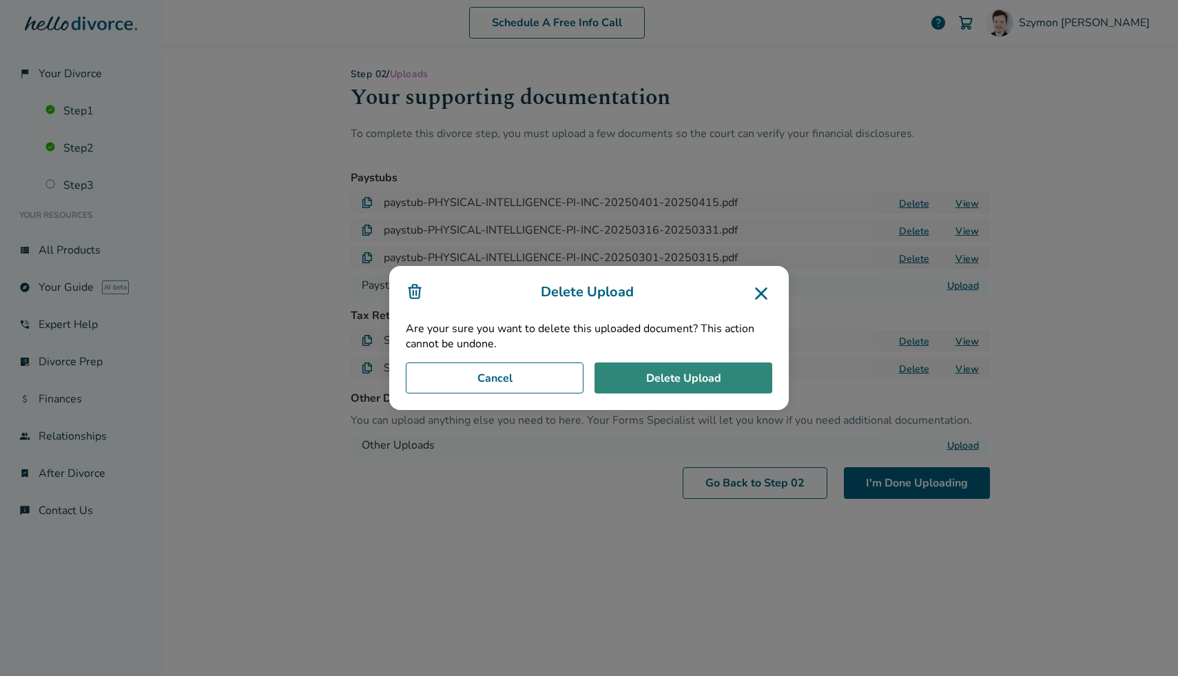
click at [729, 383] on button "Delete Upload" at bounding box center [683, 378] width 178 height 32
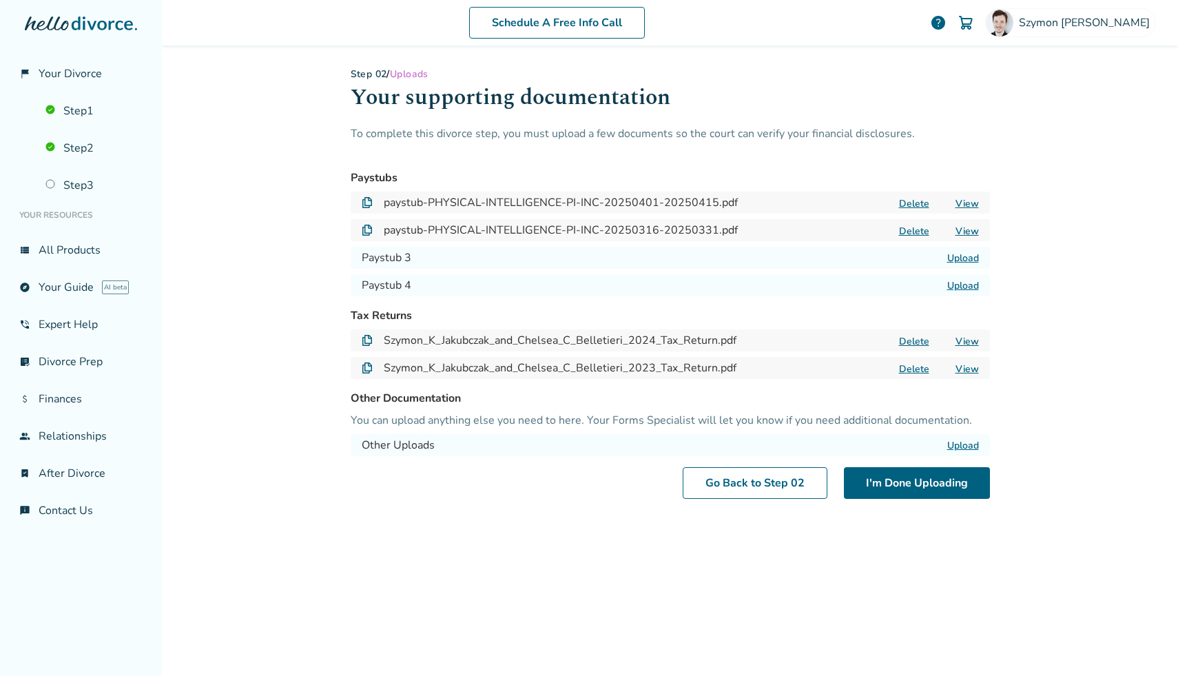
click at [963, 279] on label "Upload" at bounding box center [963, 285] width 32 height 13
click at [0, 0] on input "Upload" at bounding box center [0, 0] width 0 height 0
click at [964, 258] on label "Upload" at bounding box center [963, 257] width 32 height 13
click at [0, 0] on input "Upload" at bounding box center [0, 0] width 0 height 0
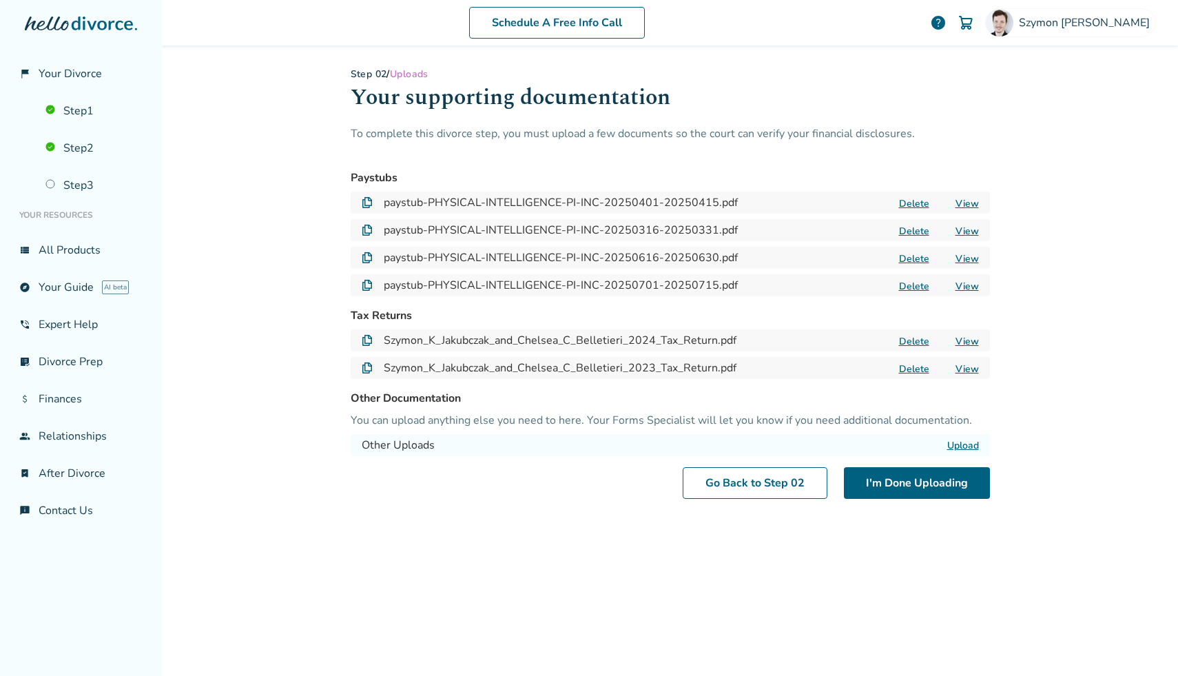
click at [917, 231] on button "Delete" at bounding box center [914, 231] width 39 height 14
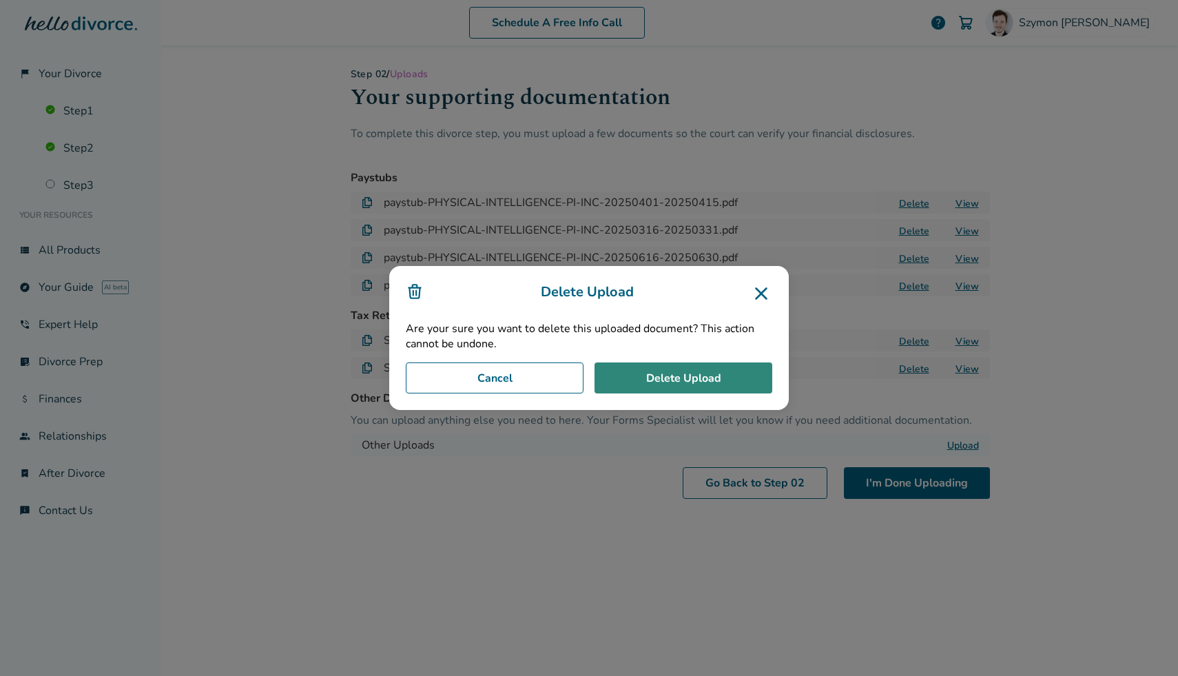
click at [745, 384] on button "Delete Upload" at bounding box center [683, 378] width 178 height 32
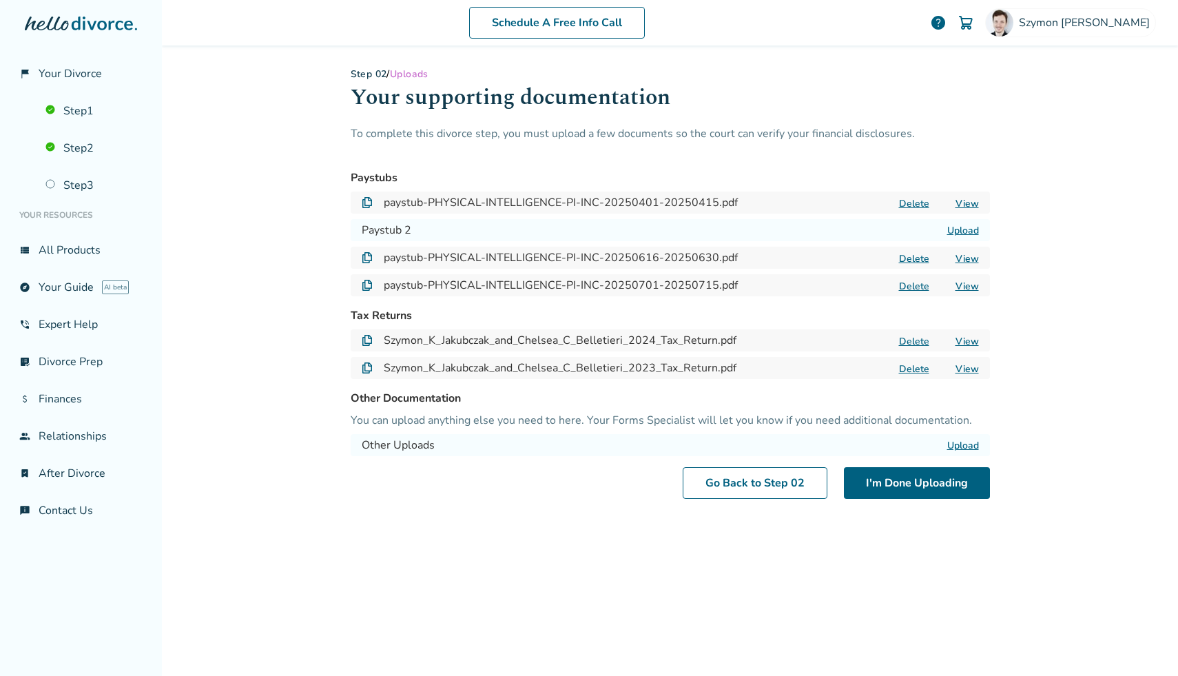
click at [920, 201] on button "Delete" at bounding box center [914, 203] width 39 height 14
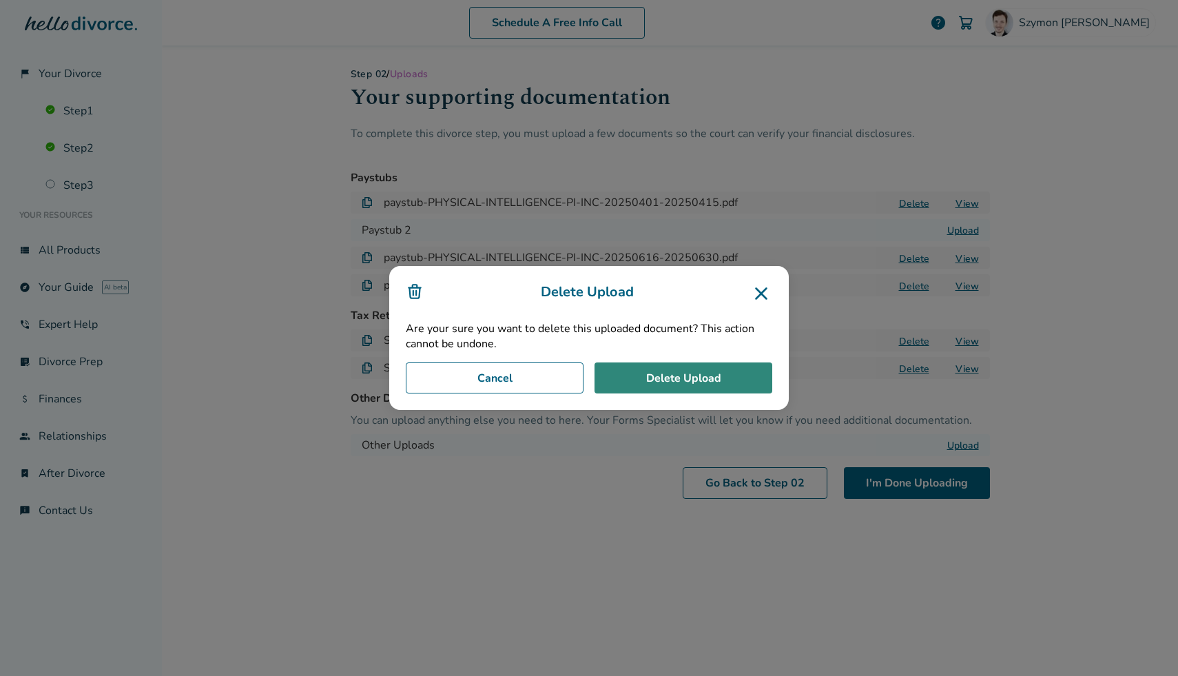
click at [754, 367] on button "Delete Upload" at bounding box center [683, 378] width 178 height 32
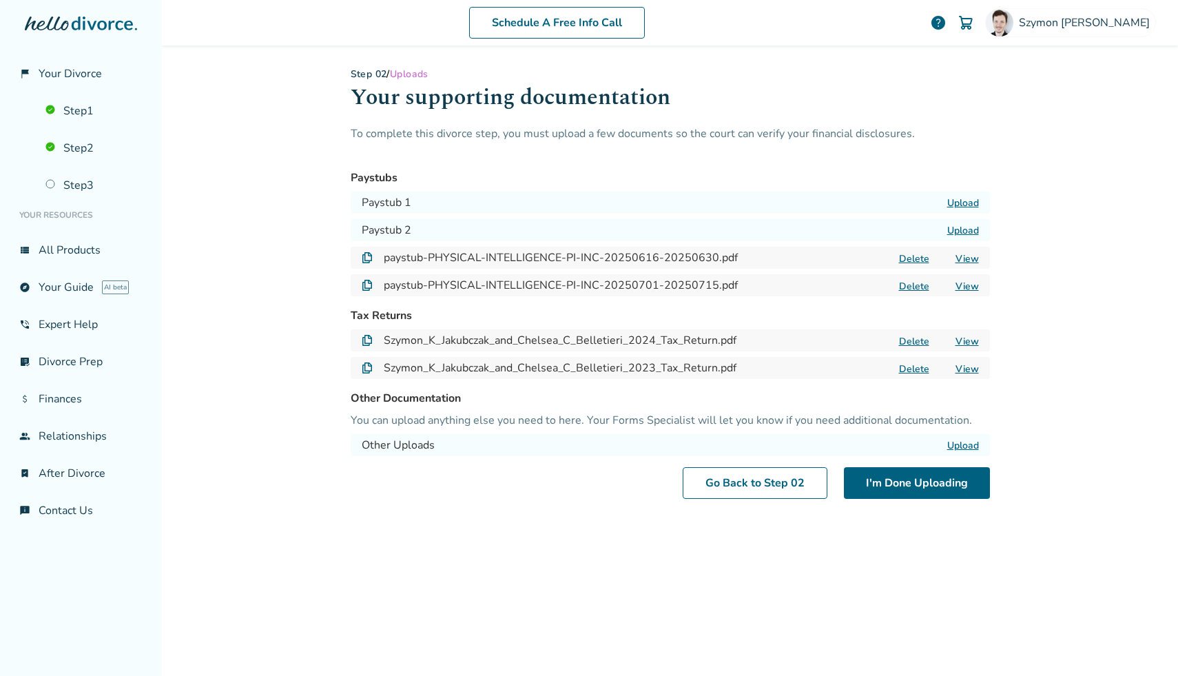
click at [966, 229] on label "Upload" at bounding box center [963, 230] width 32 height 13
click at [0, 0] on input "Upload" at bounding box center [0, 0] width 0 height 0
click at [968, 198] on label "Upload" at bounding box center [963, 202] width 32 height 13
click at [0, 0] on input "Upload" at bounding box center [0, 0] width 0 height 0
click at [959, 198] on label "Upload" at bounding box center [963, 202] width 32 height 13
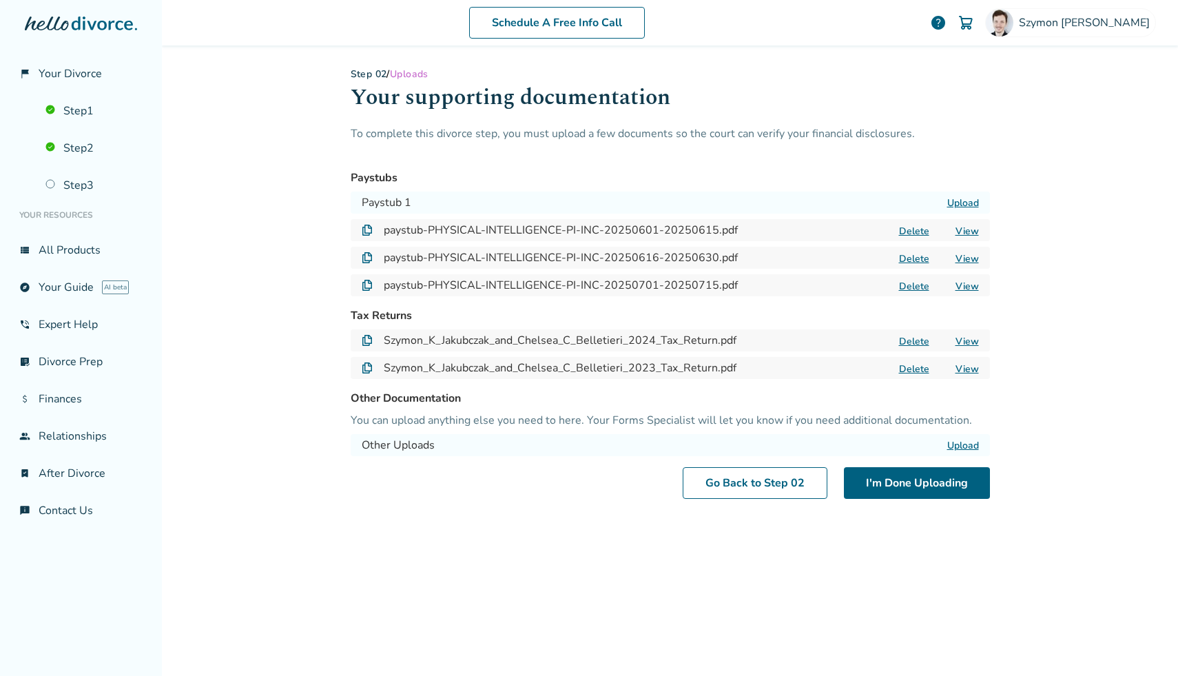
click at [0, 0] on input "Upload" at bounding box center [0, 0] width 0 height 0
click at [973, 284] on link "View" at bounding box center [966, 286] width 23 height 13
click at [966, 260] on link "View" at bounding box center [966, 258] width 23 height 13
click at [969, 203] on link "View" at bounding box center [966, 203] width 23 height 13
click at [963, 227] on link "View" at bounding box center [966, 231] width 23 height 13
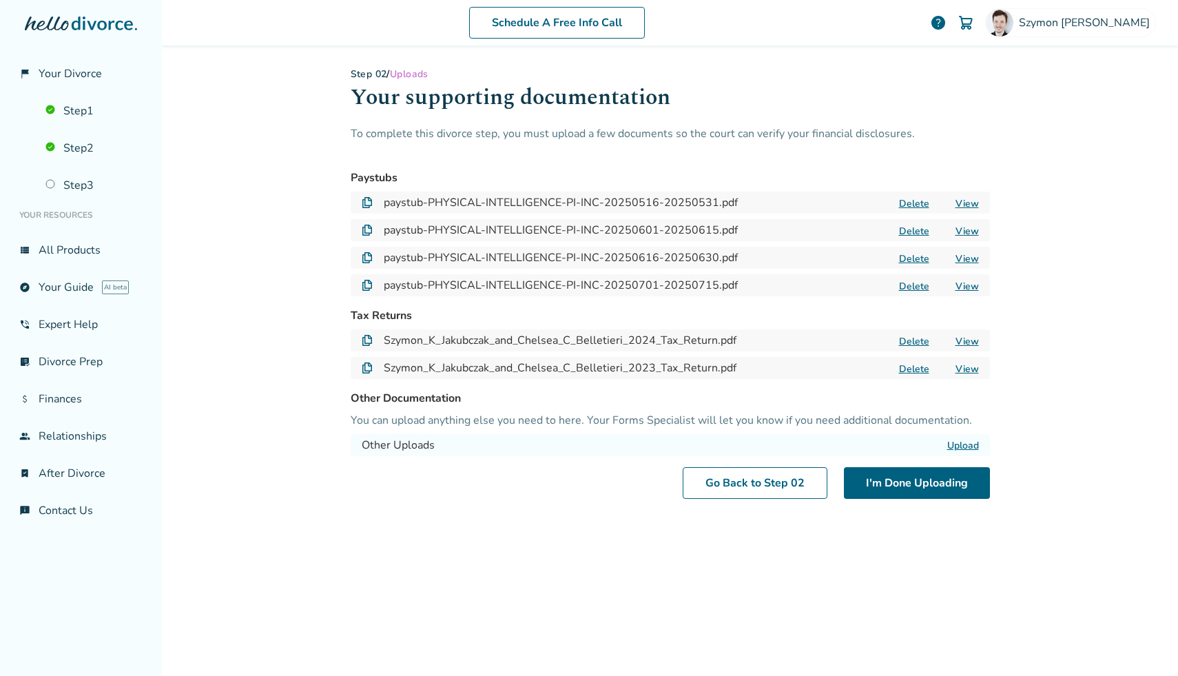
click at [922, 200] on button "Delete" at bounding box center [914, 203] width 39 height 14
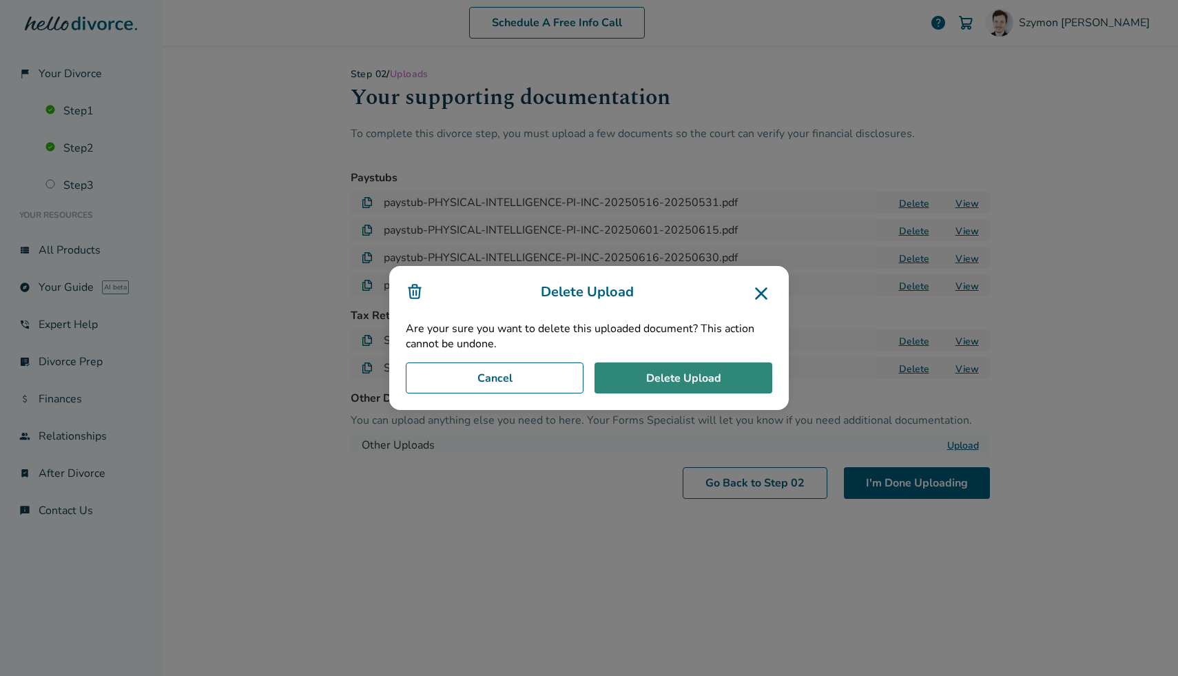
click at [739, 375] on button "Delete Upload" at bounding box center [683, 378] width 178 height 32
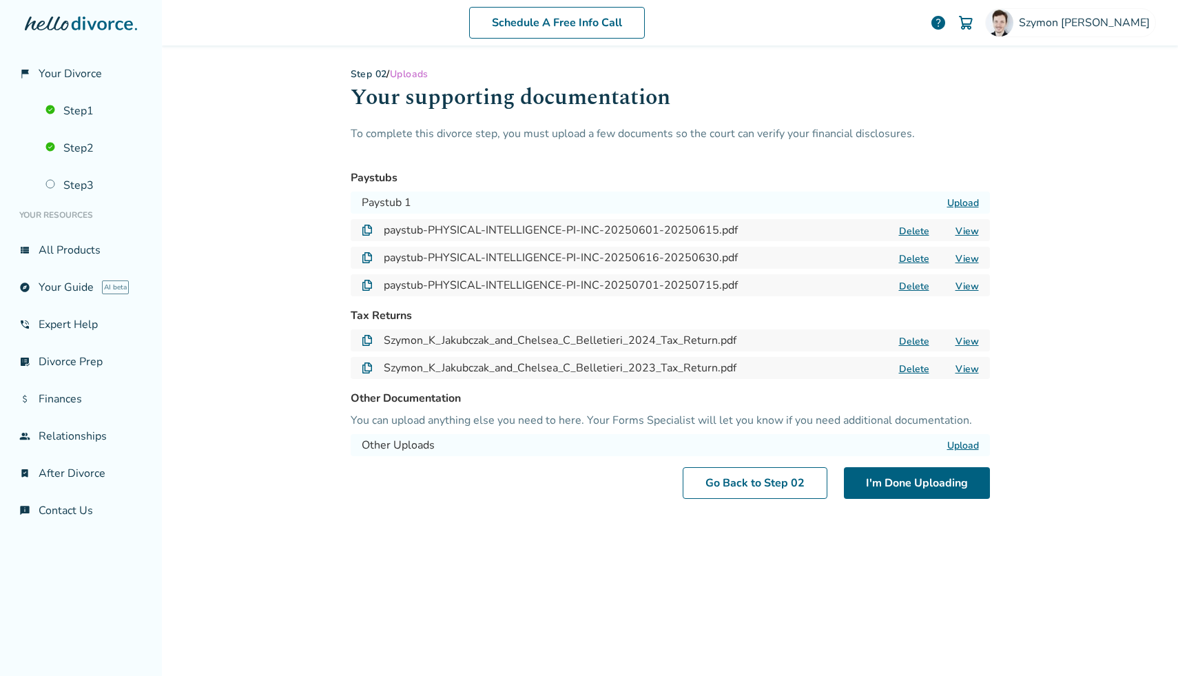
click at [968, 196] on label "Upload" at bounding box center [963, 202] width 32 height 13
click at [0, 0] on input "Upload" at bounding box center [0, 0] width 0 height 0
click at [966, 204] on link "View" at bounding box center [966, 203] width 23 height 13
click at [907, 486] on button "I'm Done Uploading" at bounding box center [917, 483] width 146 height 32
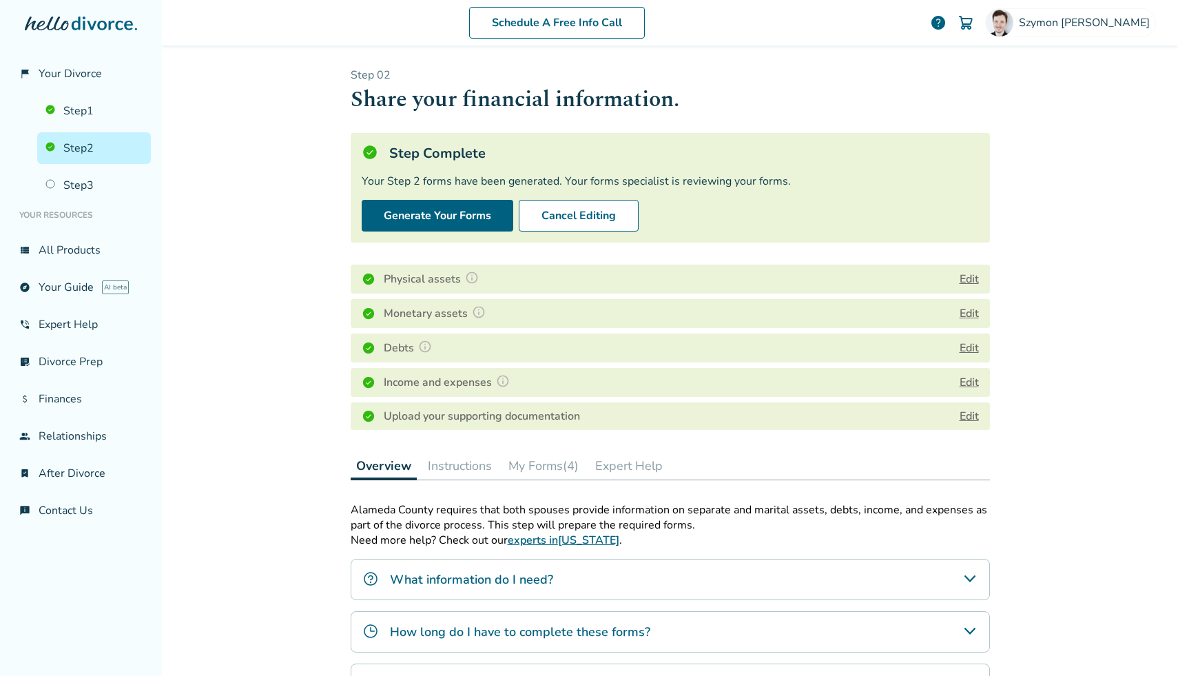
click at [962, 381] on button "Edit" at bounding box center [969, 382] width 19 height 17
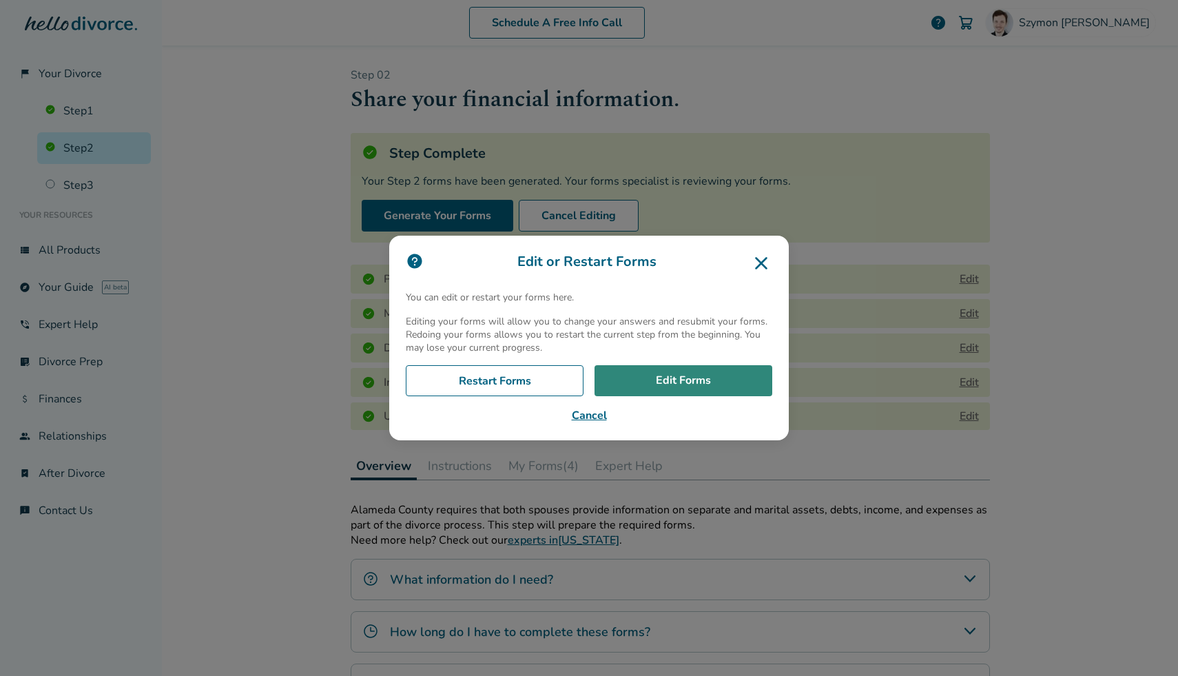
click at [686, 375] on link "Edit Forms" at bounding box center [683, 381] width 178 height 32
